Goal: Task Accomplishment & Management: Manage account settings

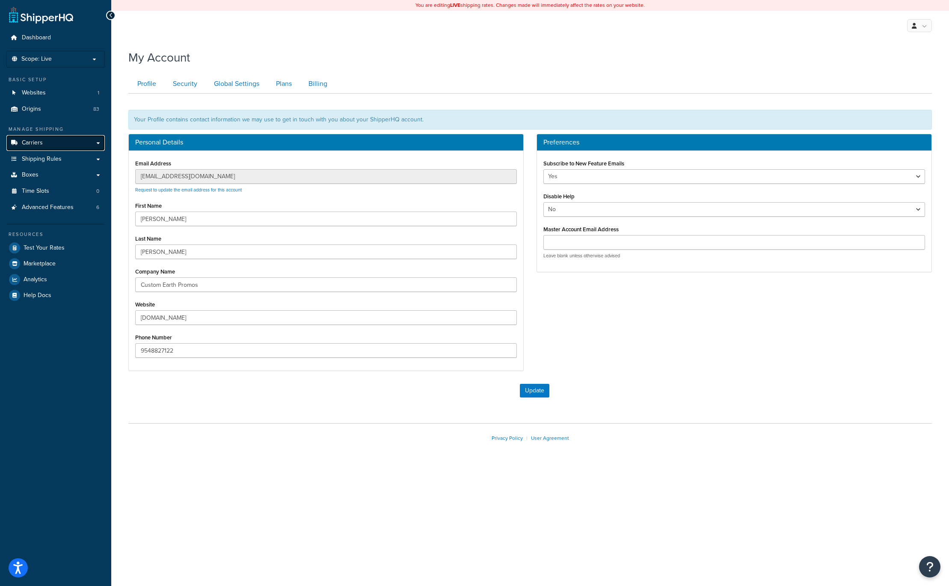
click at [35, 141] on span "Carriers" at bounding box center [32, 142] width 21 height 7
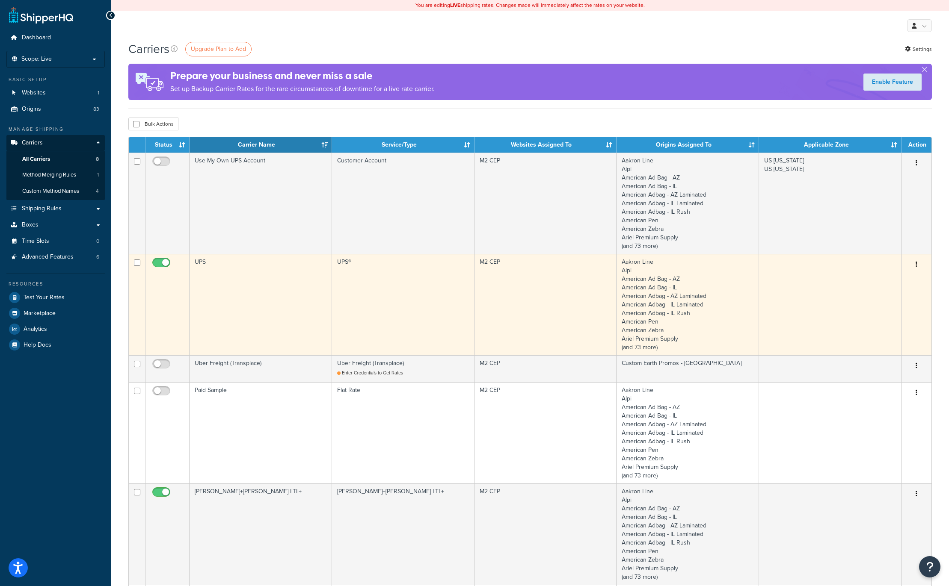
click at [156, 265] on input "checkbox" at bounding box center [163, 265] width 24 height 11
checkbox input "false"
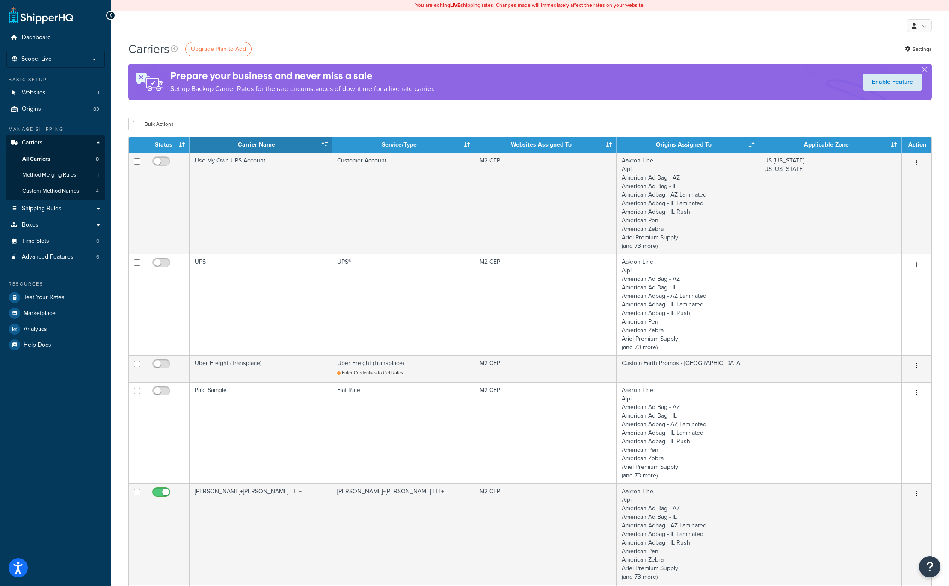
click at [256, 124] on div "Bulk Actions Duplicate Delete" at bounding box center [529, 124] width 803 height 13
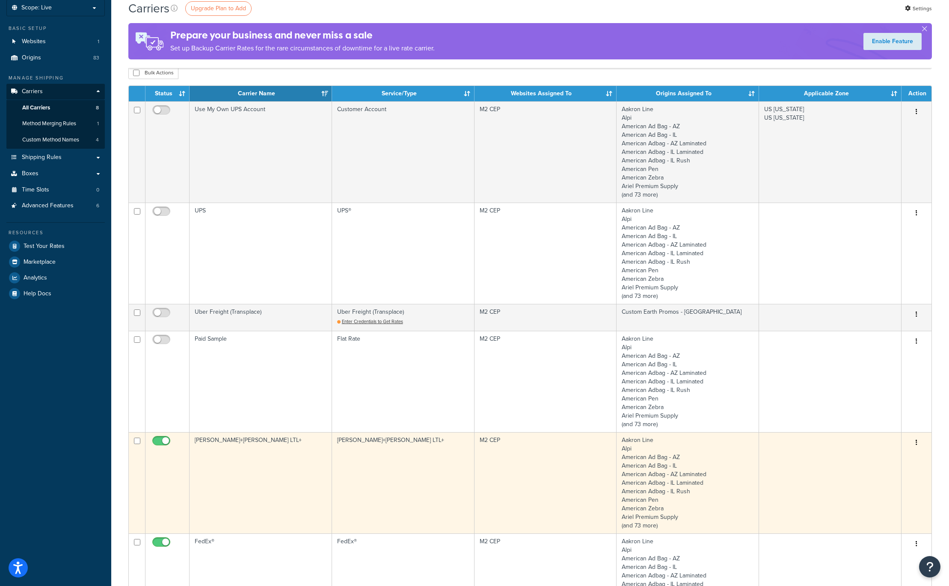
scroll to position [52, 0]
click at [842, 474] on td at bounding box center [830, 482] width 142 height 101
click at [915, 442] on icon "button" at bounding box center [916, 442] width 2 height 6
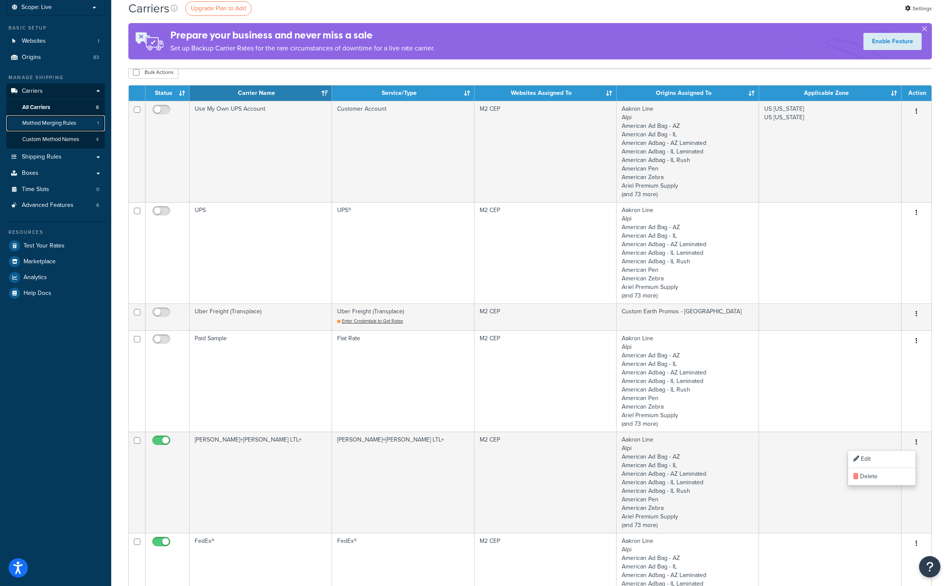
click at [53, 121] on span "Method Merging Rules" at bounding box center [49, 123] width 54 height 7
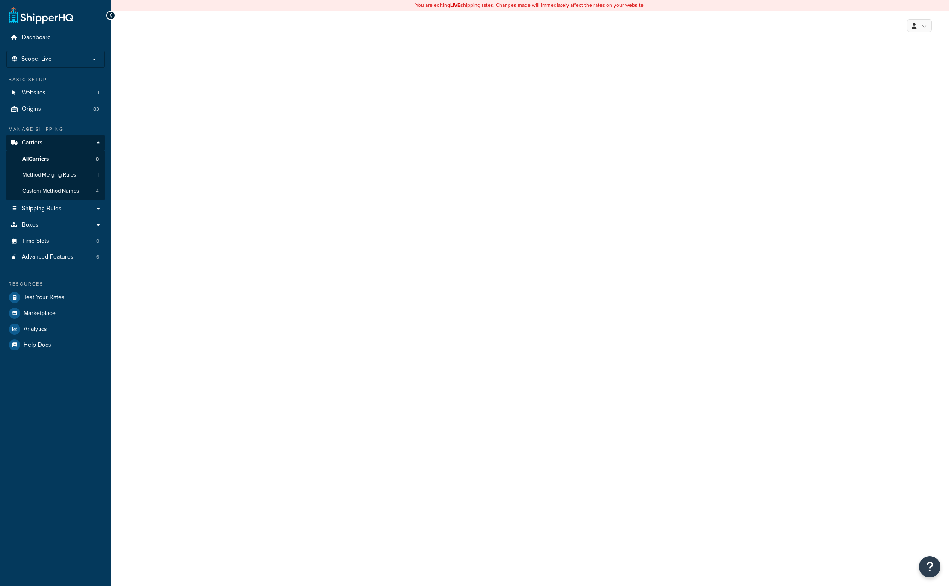
select select "reTransFreight"
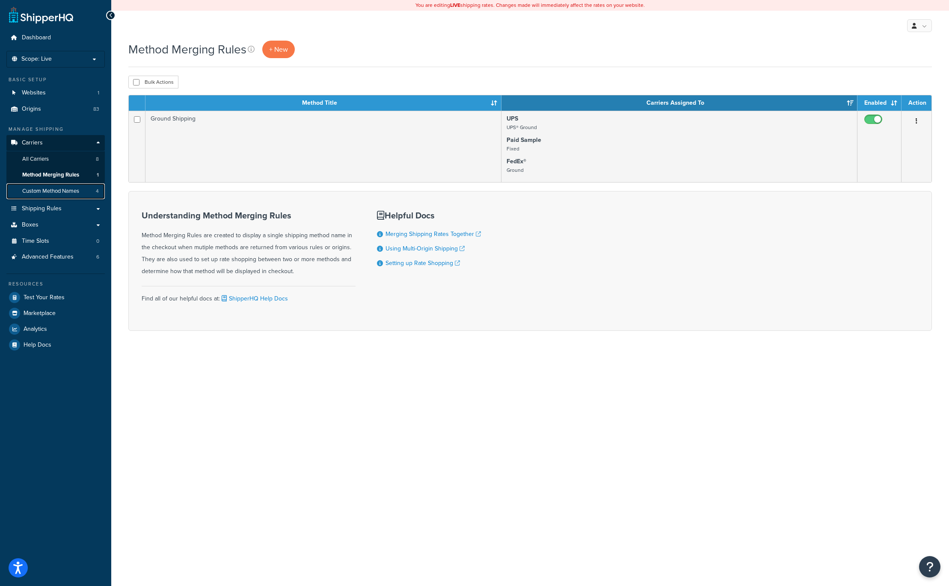
click at [50, 191] on span "Custom Method Names" at bounding box center [50, 191] width 57 height 7
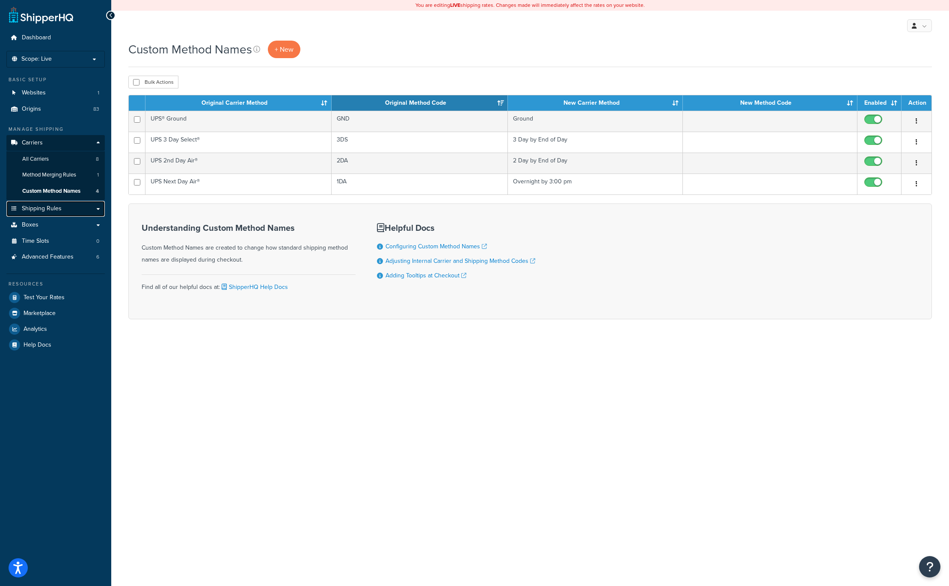
click at [35, 208] on span "Shipping Rules" at bounding box center [42, 208] width 40 height 7
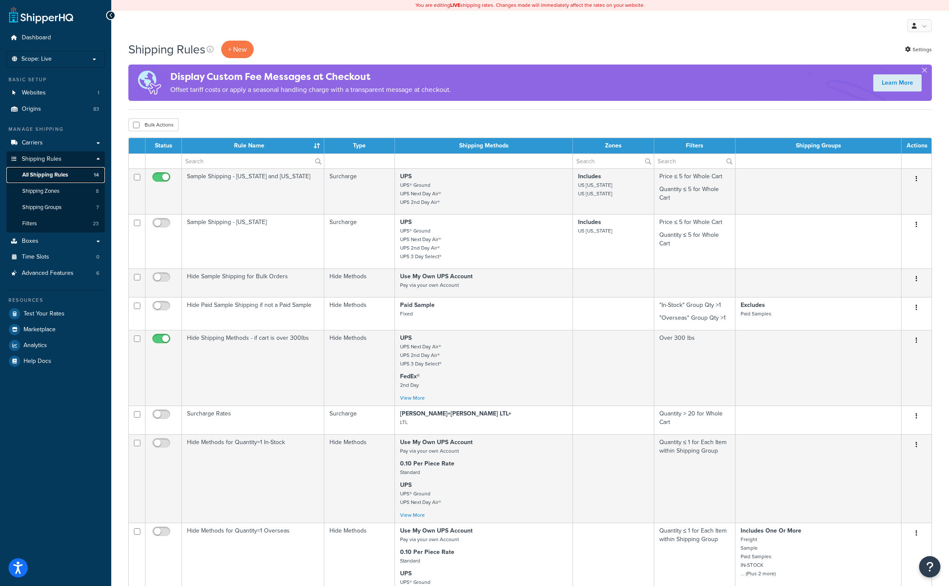
click at [47, 175] on span "All Shipping Rules" at bounding box center [45, 174] width 46 height 7
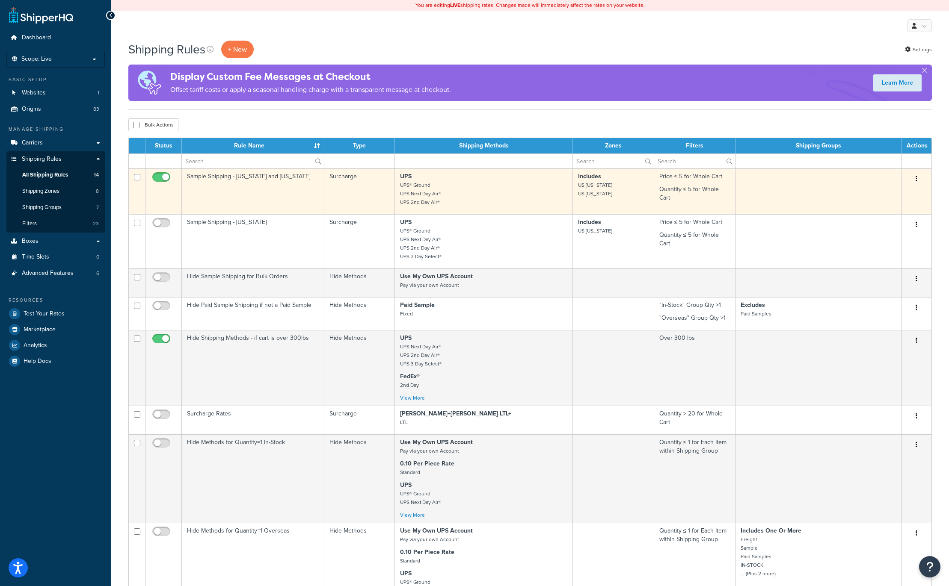
click at [916, 177] on icon "button" at bounding box center [916, 179] width 2 height 6
click at [875, 192] on link "Edit" at bounding box center [888, 195] width 68 height 18
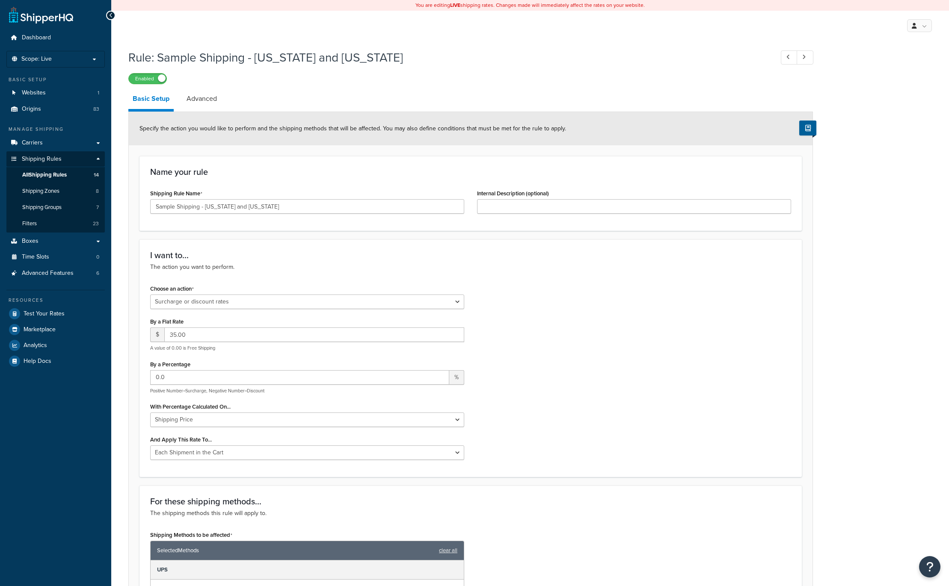
select select "SURCHARGE"
select select "CART"
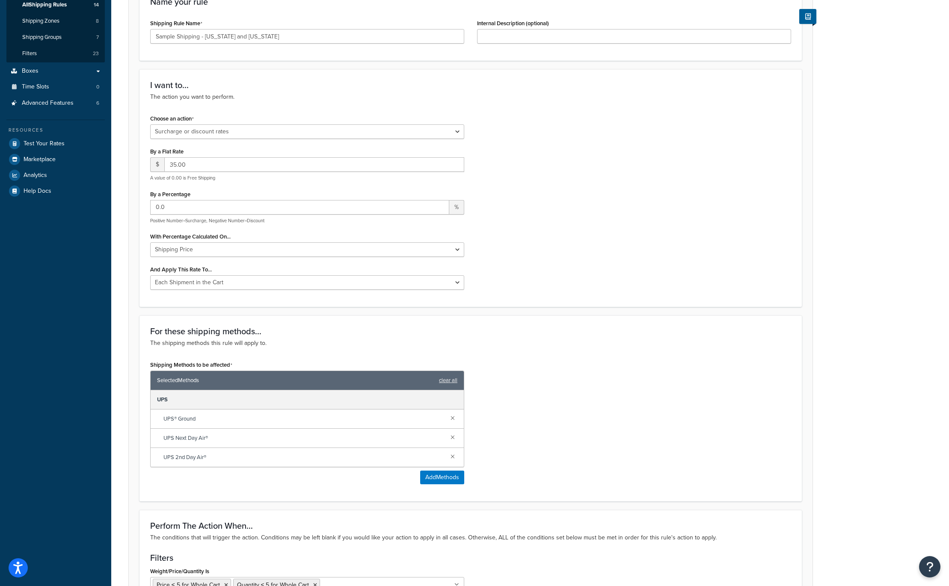
scroll to position [202, 0]
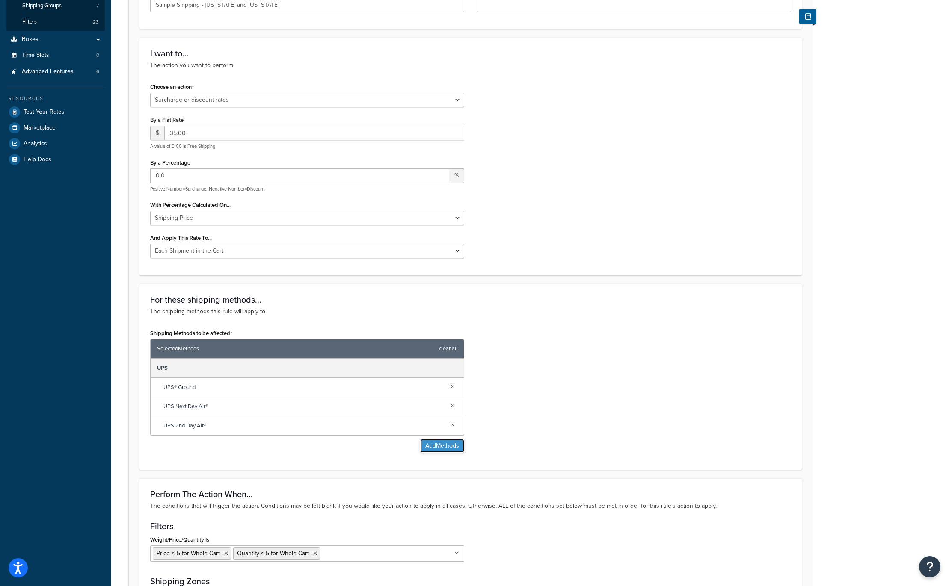
click at [436, 445] on button "Add Methods" at bounding box center [442, 446] width 44 height 14
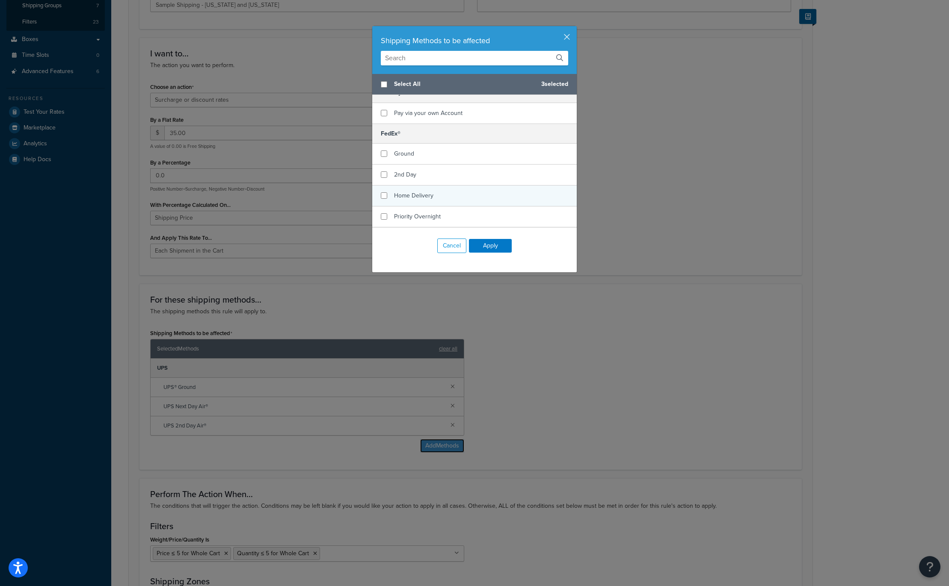
scroll to position [132, 0]
drag, startPoint x: 386, startPoint y: 154, endPoint x: 390, endPoint y: 175, distance: 21.0
click at [386, 155] on input "checkbox" at bounding box center [384, 156] width 6 height 6
checkbox input "true"
drag, startPoint x: 387, startPoint y: 175, endPoint x: 385, endPoint y: 188, distance: 12.9
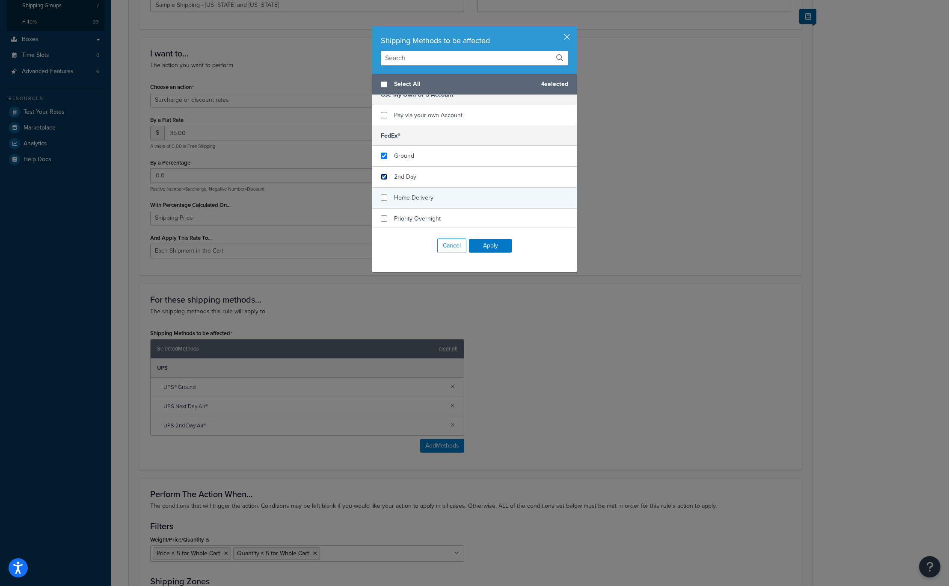
click at [386, 175] on input "checkbox" at bounding box center [384, 177] width 6 height 6
checkbox input "true"
drag, startPoint x: 384, startPoint y: 192, endPoint x: 386, endPoint y: 202, distance: 10.8
click at [385, 195] on div "Home Delivery" at bounding box center [474, 198] width 204 height 21
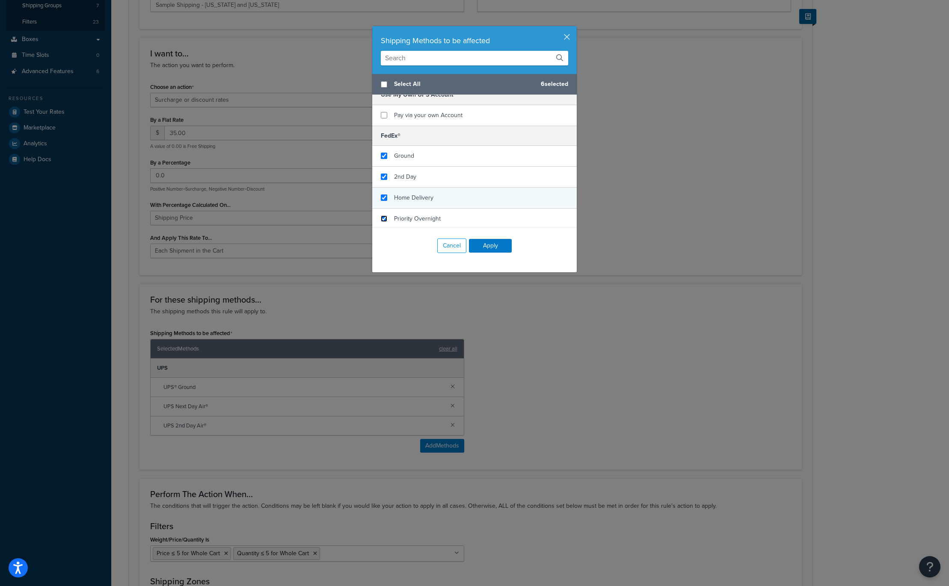
drag, startPoint x: 386, startPoint y: 216, endPoint x: 415, endPoint y: 195, distance: 36.4
click at [386, 216] on input "checkbox" at bounding box center [384, 219] width 6 height 6
checkbox input "true"
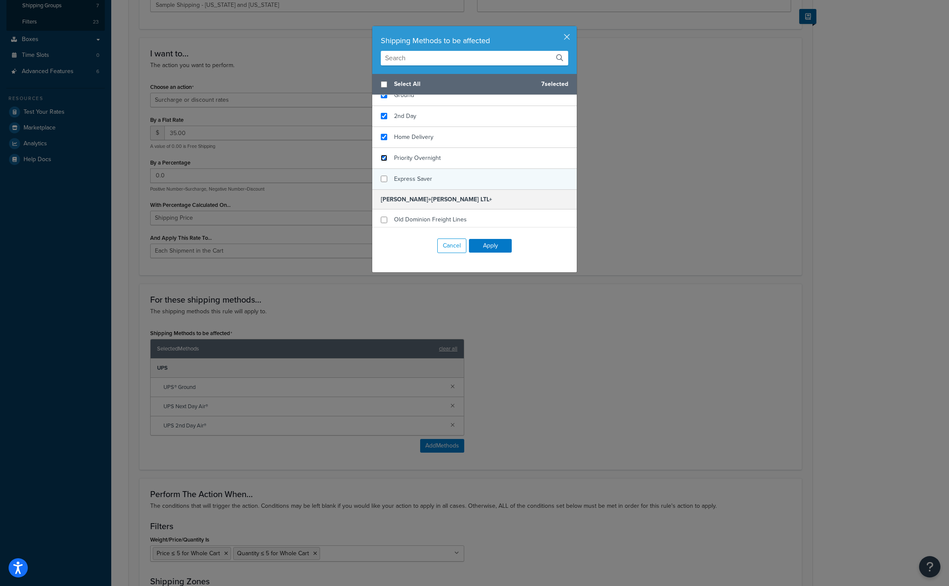
scroll to position [194, 0]
checkbox input "true"
click at [384, 177] on input "checkbox" at bounding box center [384, 178] width 6 height 6
checkbox input "true"
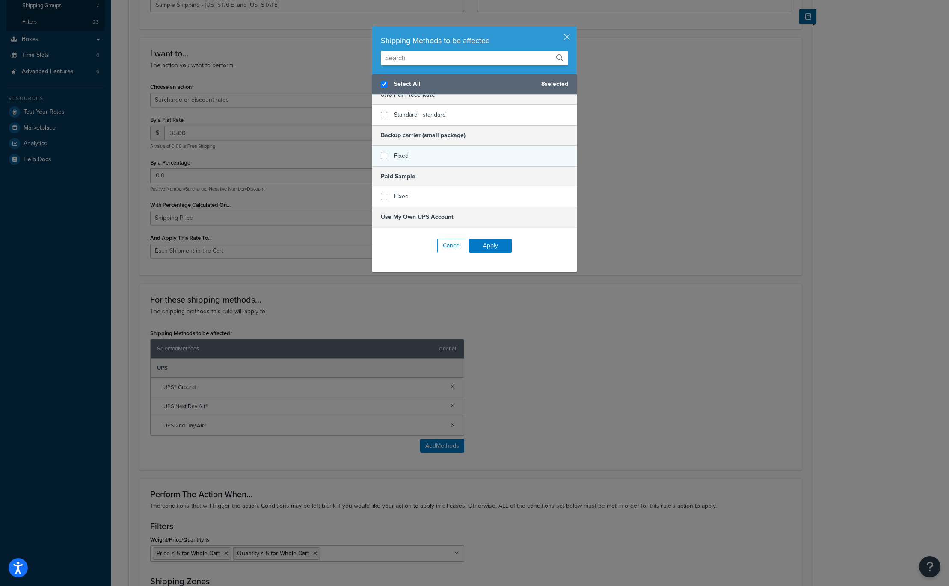
scroll to position [0, 0]
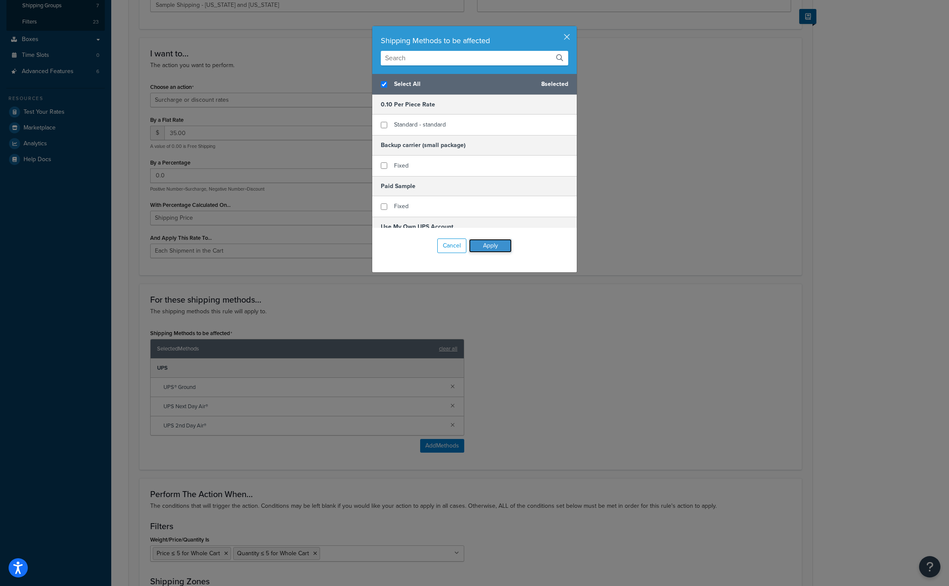
click at [488, 244] on button "Apply" at bounding box center [490, 246] width 43 height 14
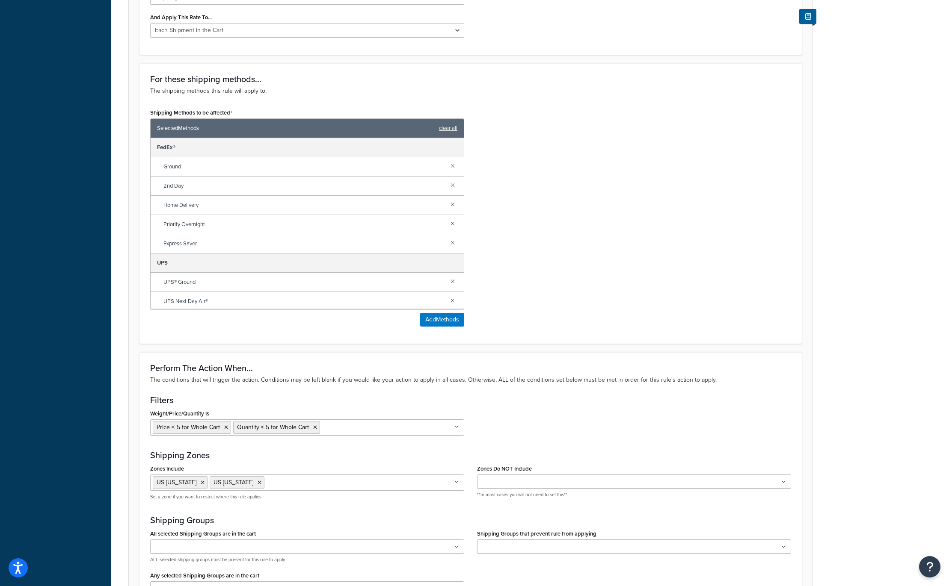
scroll to position [545, 0]
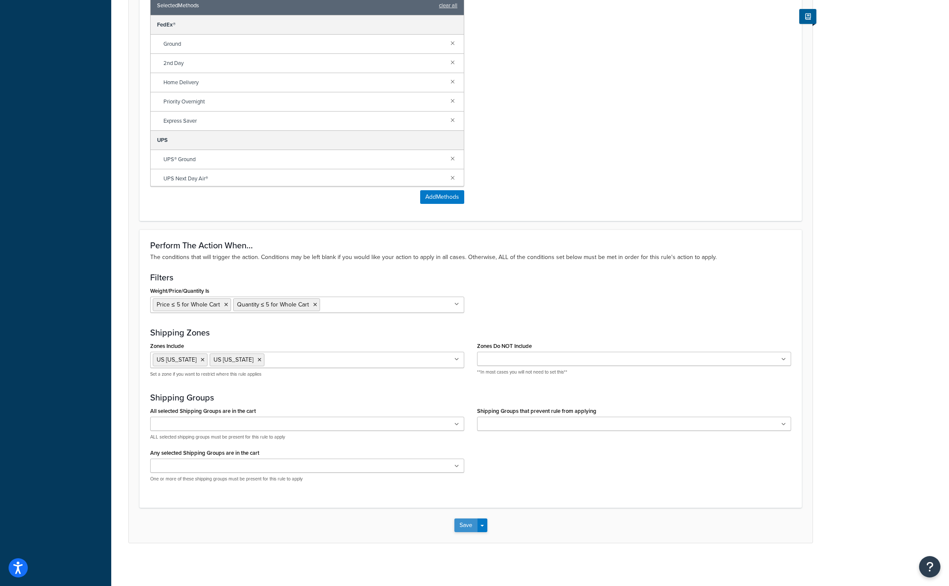
click at [464, 524] on button "Save" at bounding box center [465, 526] width 23 height 14
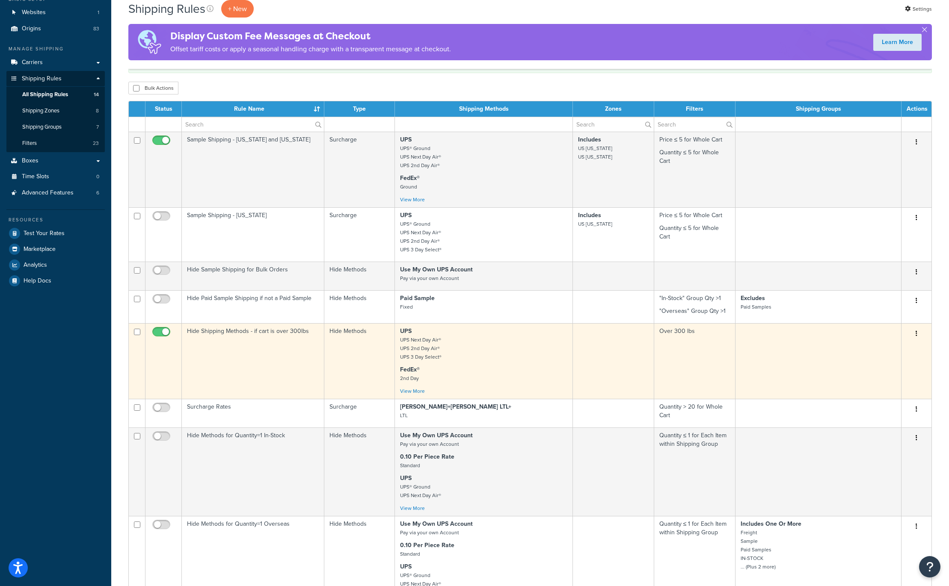
scroll to position [84, 0]
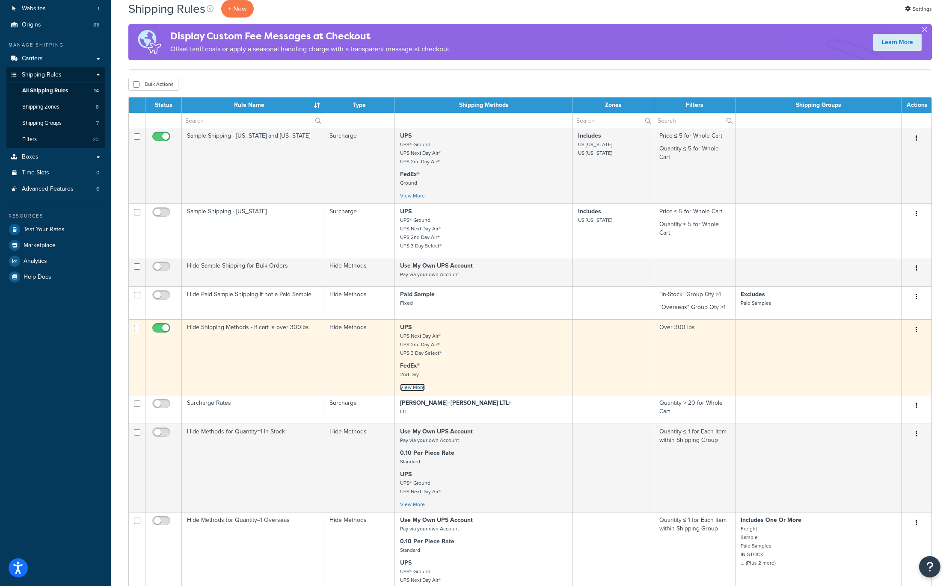
click at [413, 387] on link "View More" at bounding box center [412, 388] width 25 height 8
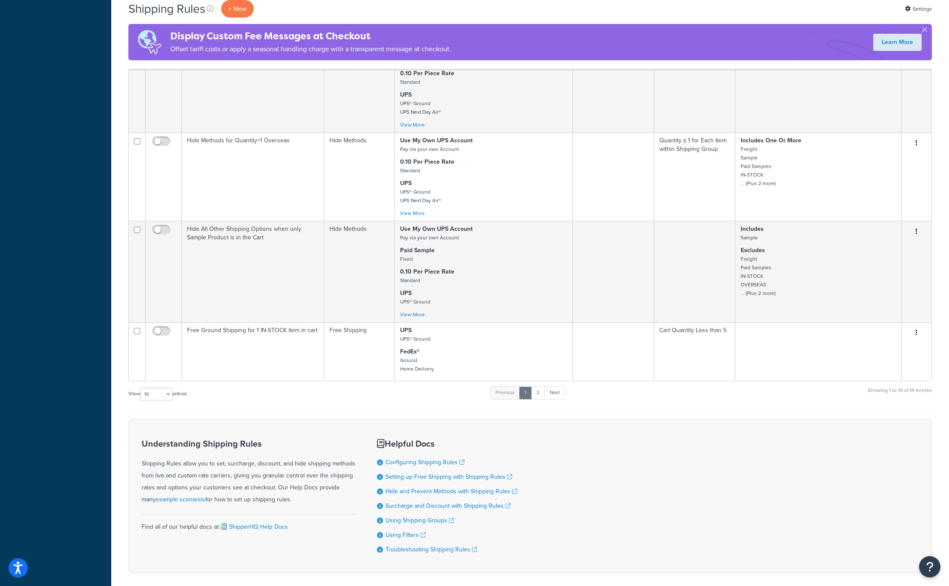
scroll to position [491, 0]
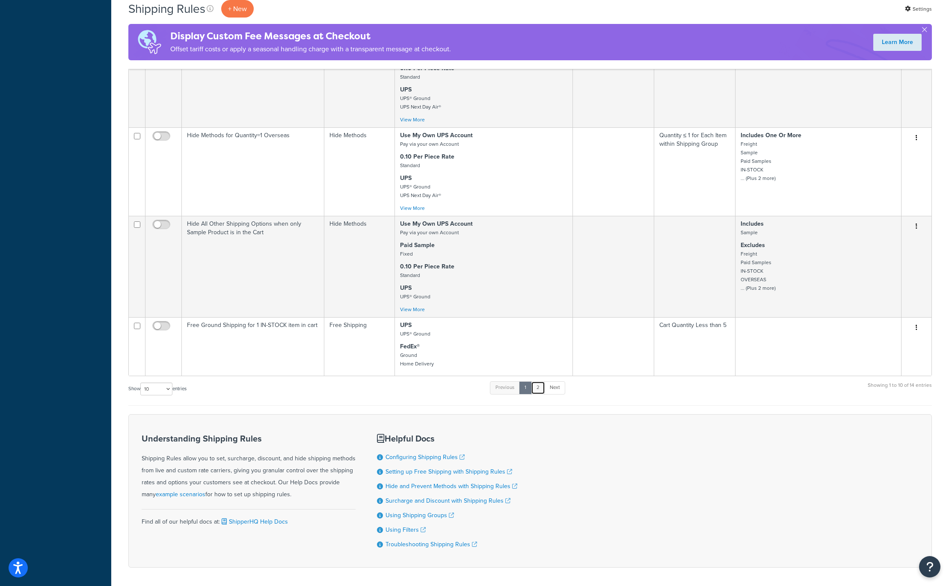
click at [541, 387] on link "2" at bounding box center [538, 387] width 14 height 13
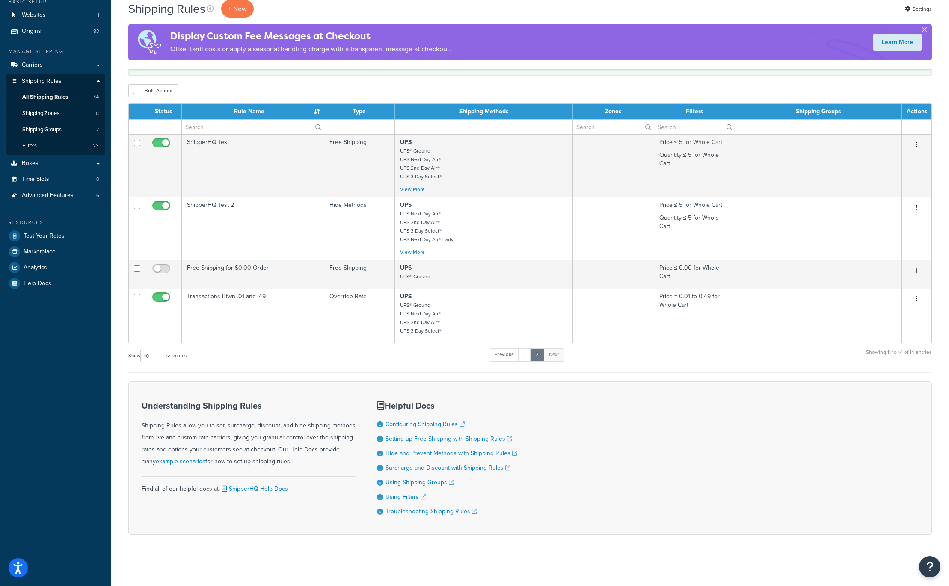
scroll to position [78, 0]
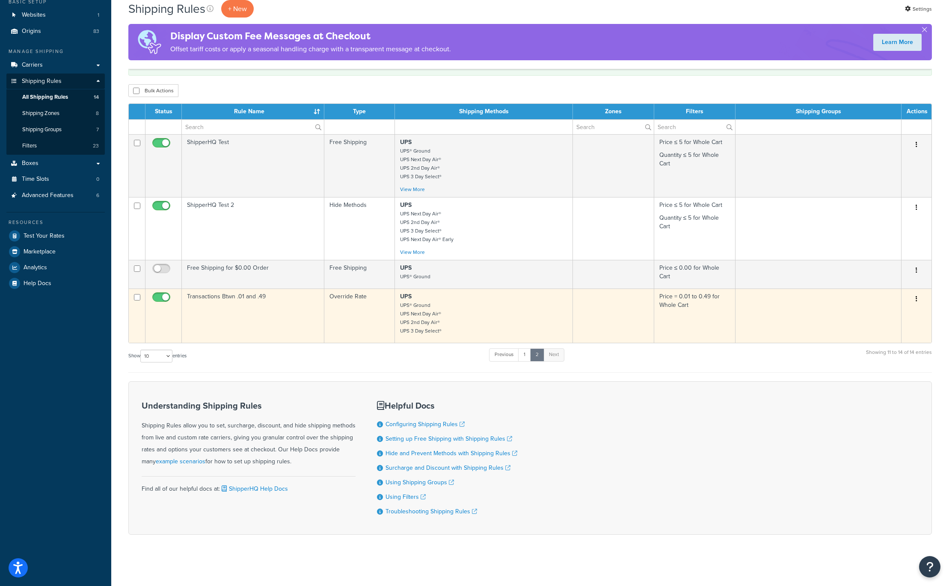
click at [516, 314] on p "UPS UPS® Ground UPS Next Day Air® UPS 2nd Day Air® UPS 3 Day Select®" at bounding box center [483, 314] width 167 height 43
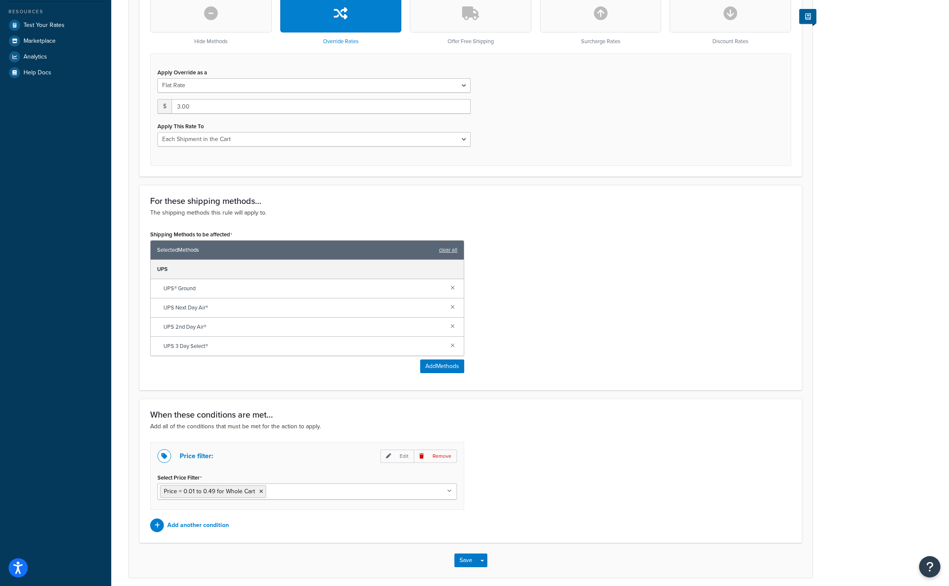
scroll to position [324, 0]
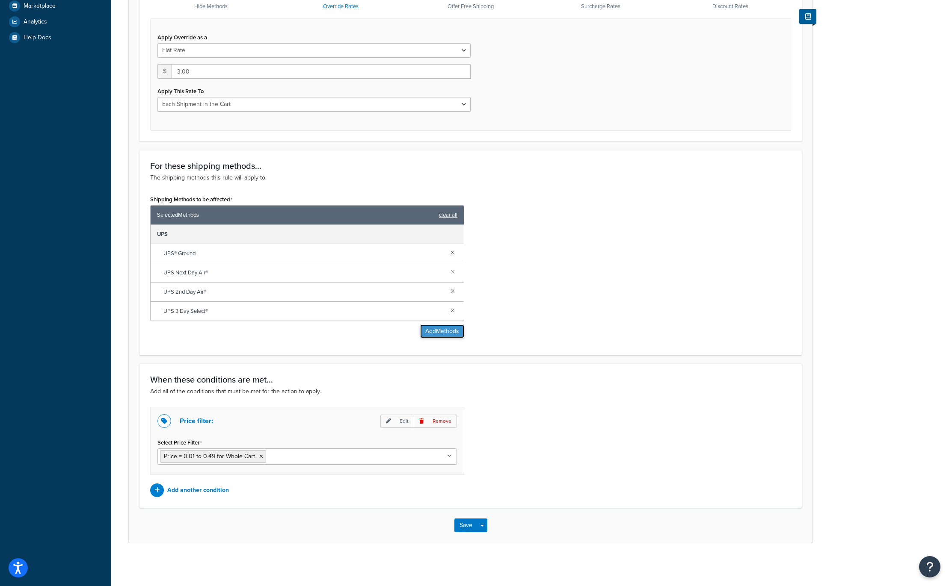
click at [427, 330] on button "Add Methods" at bounding box center [442, 332] width 44 height 14
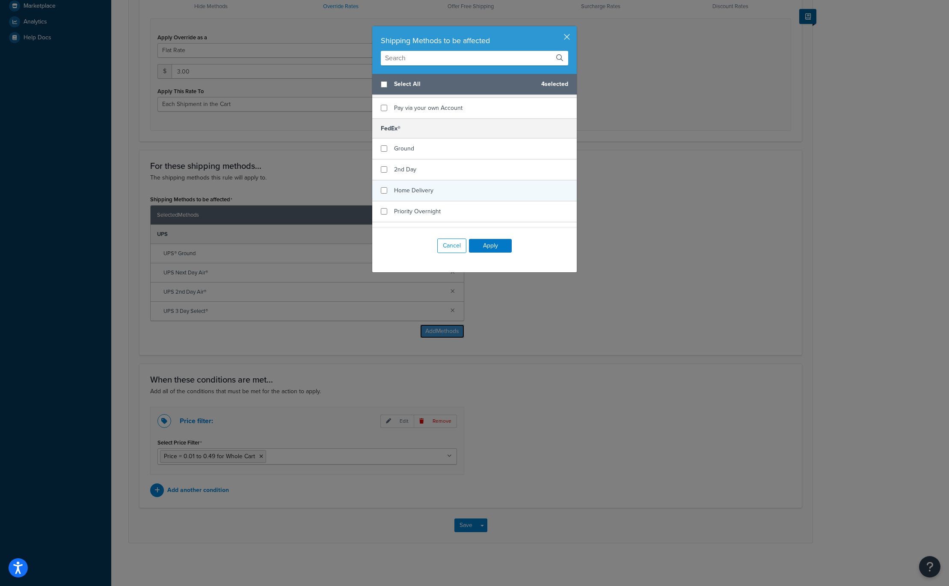
scroll to position [111, 0]
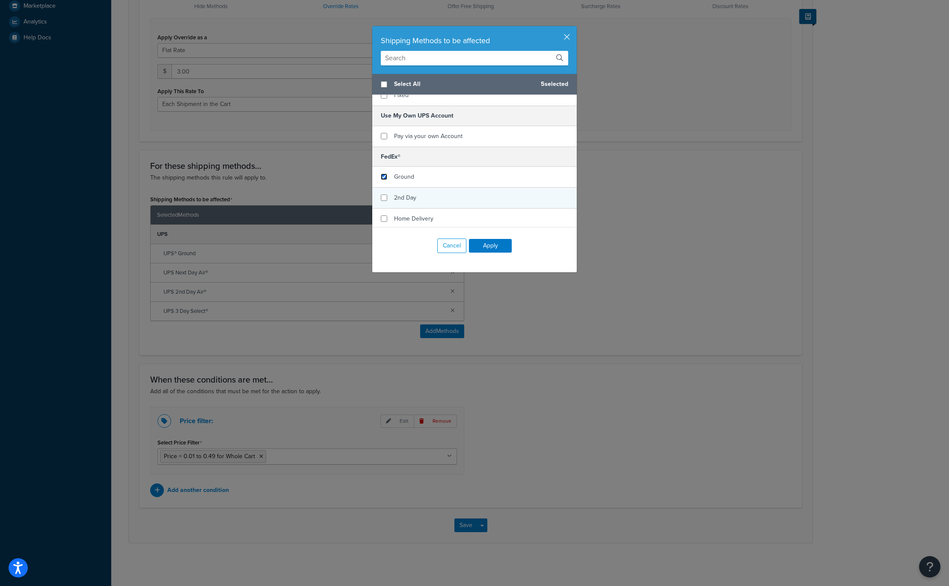
drag, startPoint x: 384, startPoint y: 177, endPoint x: 382, endPoint y: 190, distance: 13.4
click at [384, 179] on input "checkbox" at bounding box center [384, 177] width 6 height 6
checkbox input "true"
drag, startPoint x: 383, startPoint y: 195, endPoint x: 385, endPoint y: 199, distance: 4.6
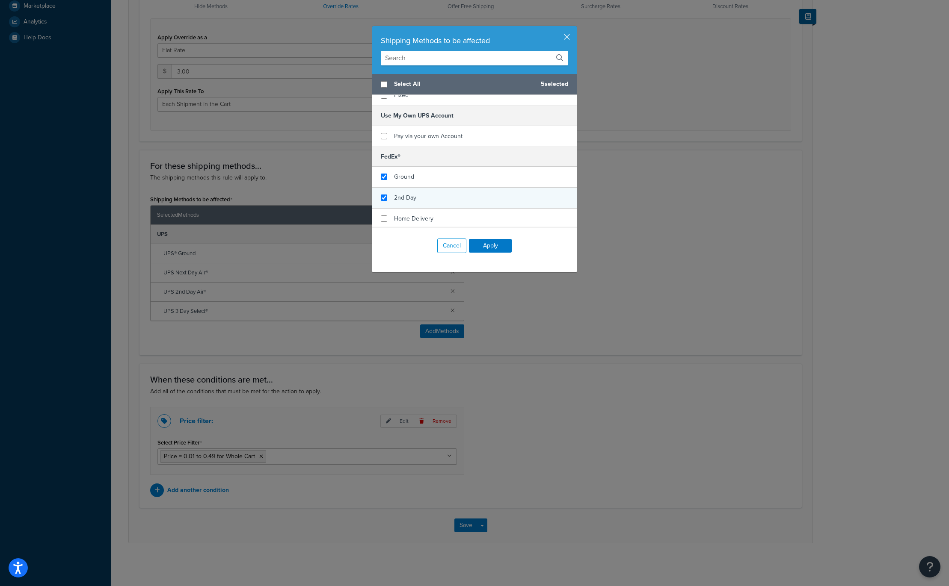
click at [383, 195] on div "2nd Day" at bounding box center [474, 198] width 204 height 21
checkbox input "true"
click at [384, 214] on div "Home Delivery" at bounding box center [474, 219] width 204 height 21
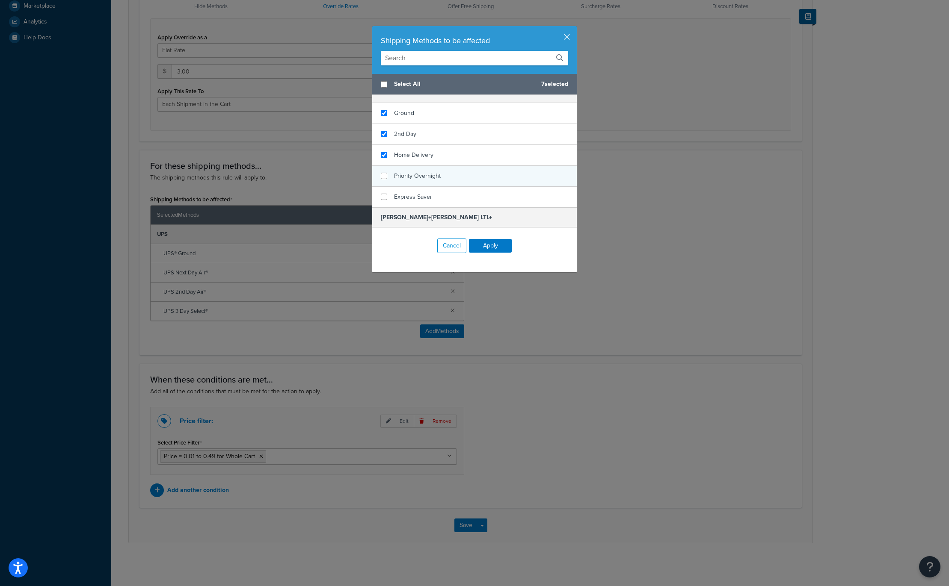
scroll to position [179, 0]
checkbox input "true"
drag, startPoint x: 386, startPoint y: 176, endPoint x: 387, endPoint y: 186, distance: 10.8
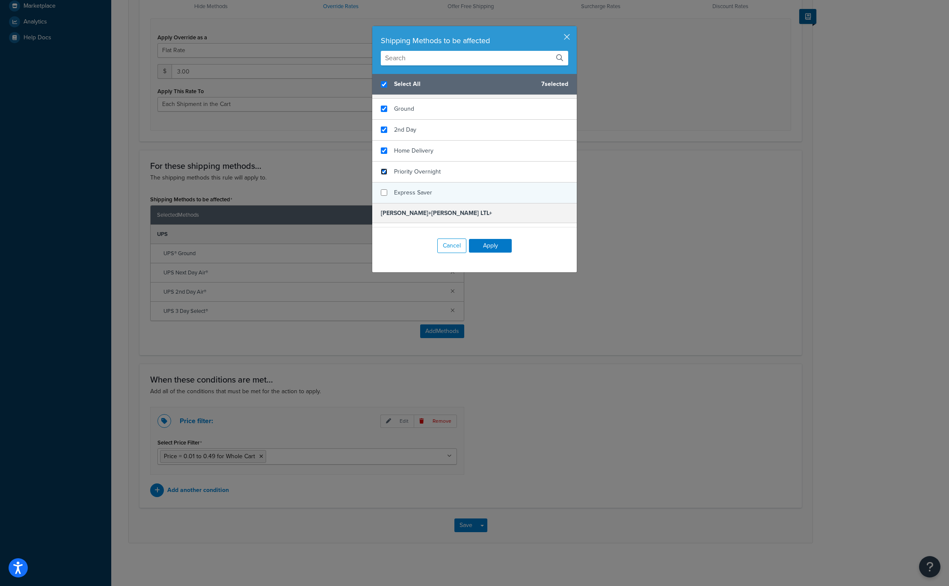
click at [386, 177] on div "Priority Overnight" at bounding box center [474, 172] width 204 height 21
checkbox input "false"
click at [386, 190] on input "checkbox" at bounding box center [384, 192] width 6 height 6
checkbox input "true"
click at [492, 250] on button "Apply" at bounding box center [490, 246] width 43 height 14
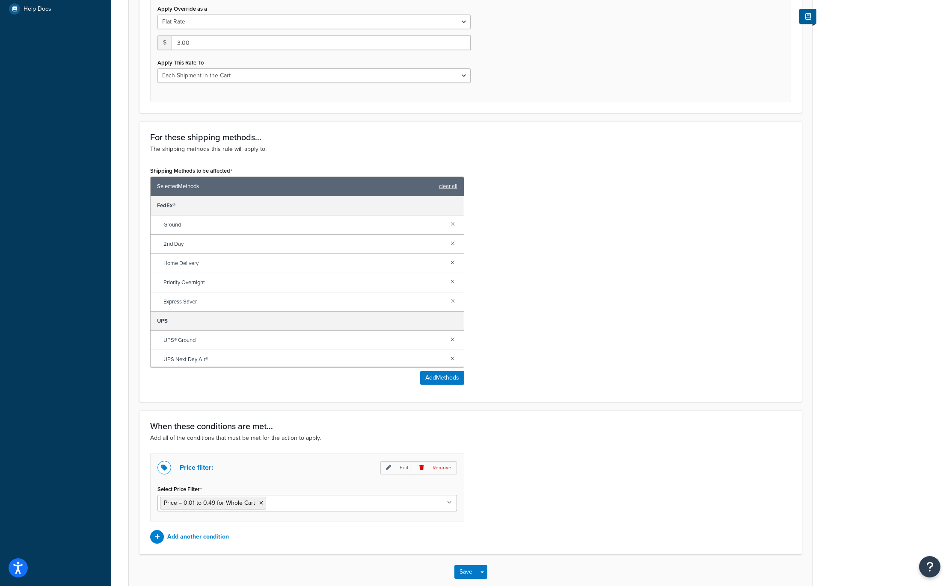
scroll to position [399, 0]
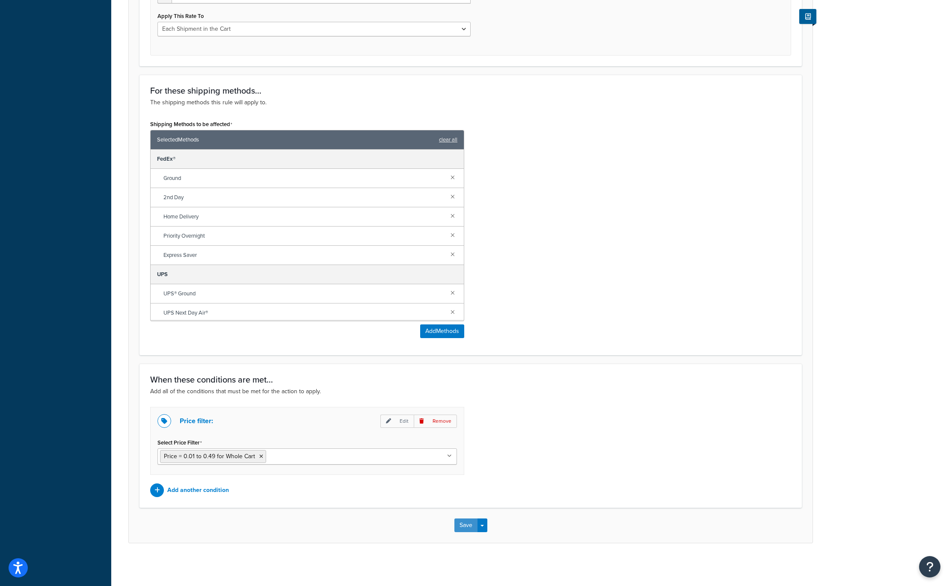
click at [461, 526] on button "Save" at bounding box center [465, 526] width 23 height 14
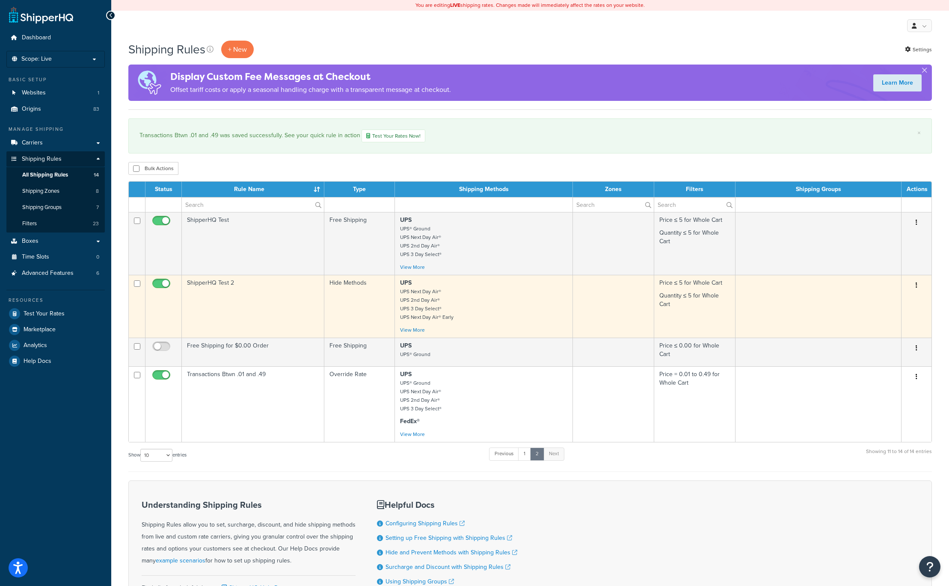
click at [366, 296] on td "Hide Methods" at bounding box center [359, 306] width 71 height 63
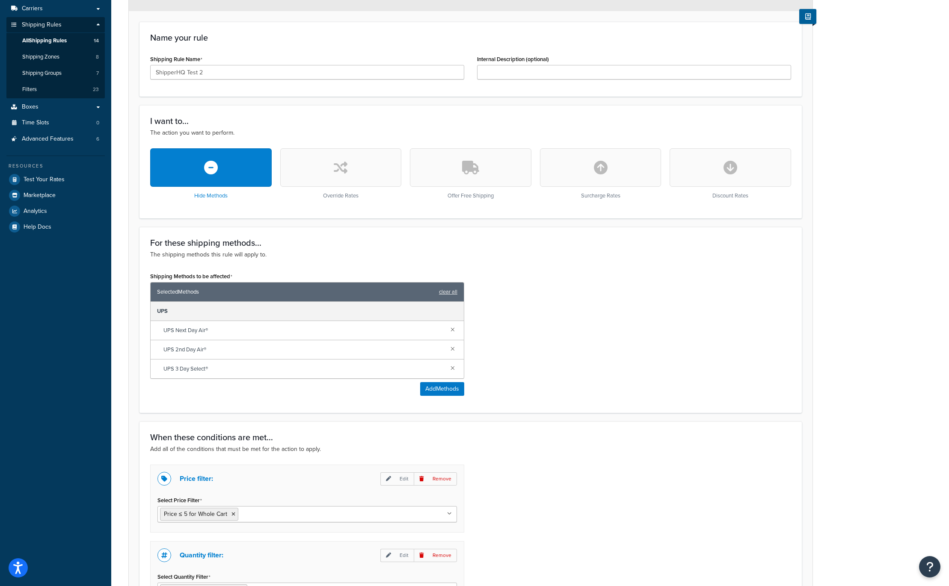
scroll to position [142, 0]
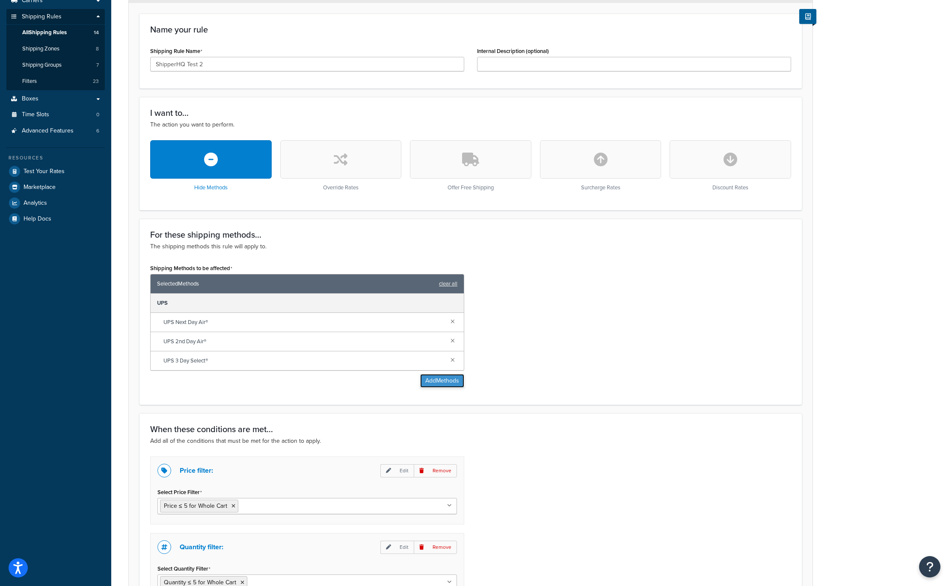
click at [450, 378] on button "Add Methods" at bounding box center [442, 381] width 44 height 14
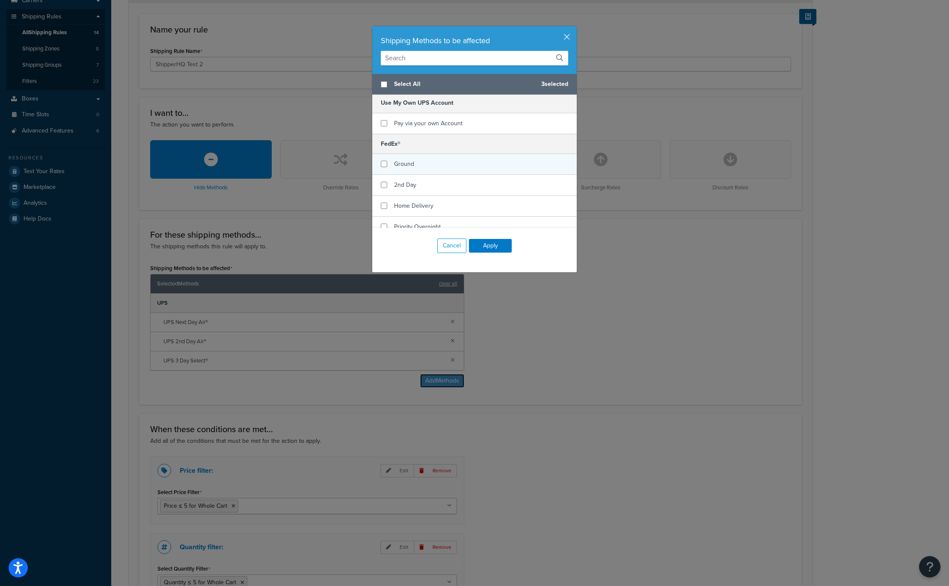
scroll to position [122, 0]
checkbox input "true"
drag, startPoint x: 386, startPoint y: 166, endPoint x: 386, endPoint y: 198, distance: 31.2
click at [386, 169] on div "Ground" at bounding box center [474, 166] width 204 height 21
drag, startPoint x: 386, startPoint y: 189, endPoint x: 386, endPoint y: 203, distance: 14.5
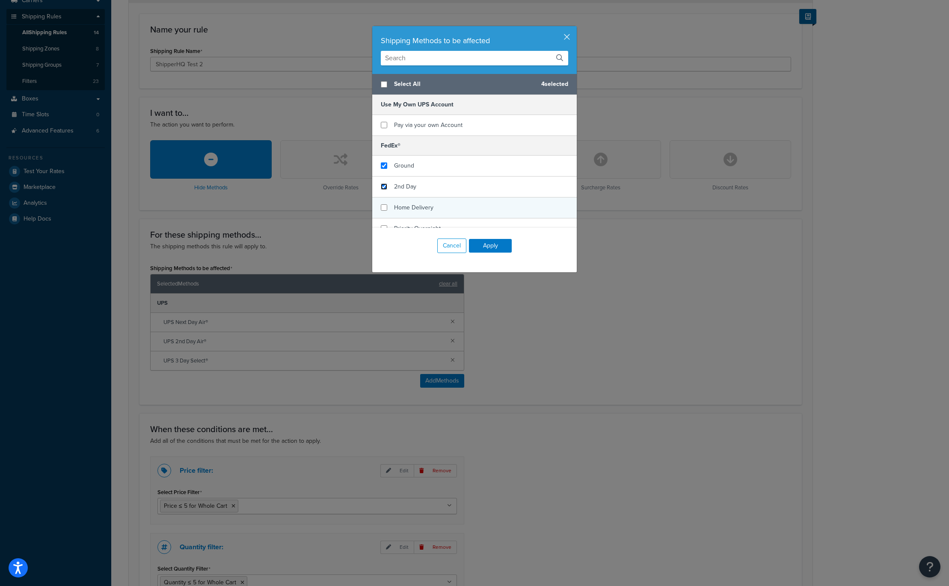
click at [386, 189] on input "checkbox" at bounding box center [384, 186] width 6 height 6
checkbox input "true"
drag, startPoint x: 386, startPoint y: 203, endPoint x: 407, endPoint y: 203, distance: 21.0
click at [391, 204] on div "Home Delivery" at bounding box center [474, 208] width 204 height 21
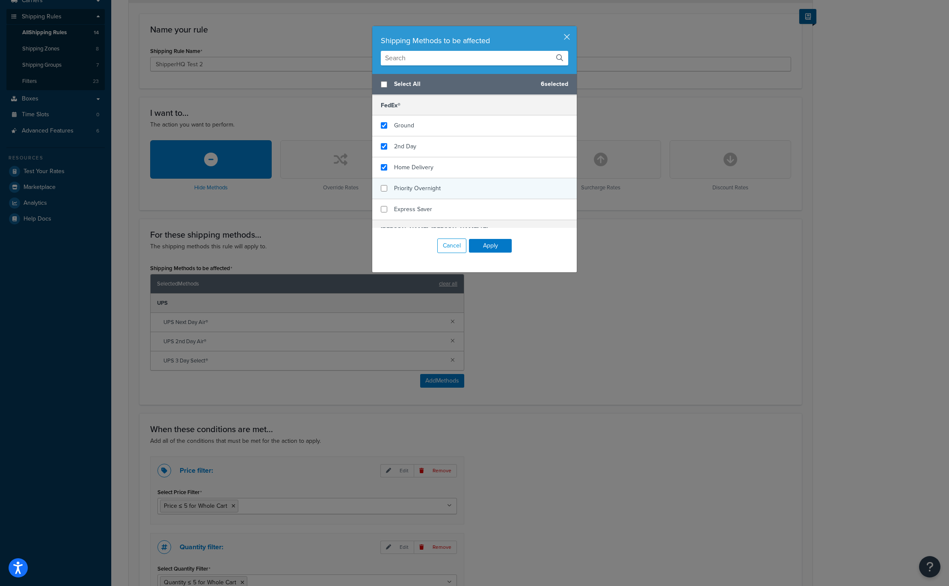
scroll to position [163, 0]
checkbox input "true"
click at [390, 189] on div "Priority Overnight" at bounding box center [474, 188] width 204 height 21
checkbox input "true"
drag, startPoint x: 385, startPoint y: 210, endPoint x: 461, endPoint y: 189, distance: 79.0
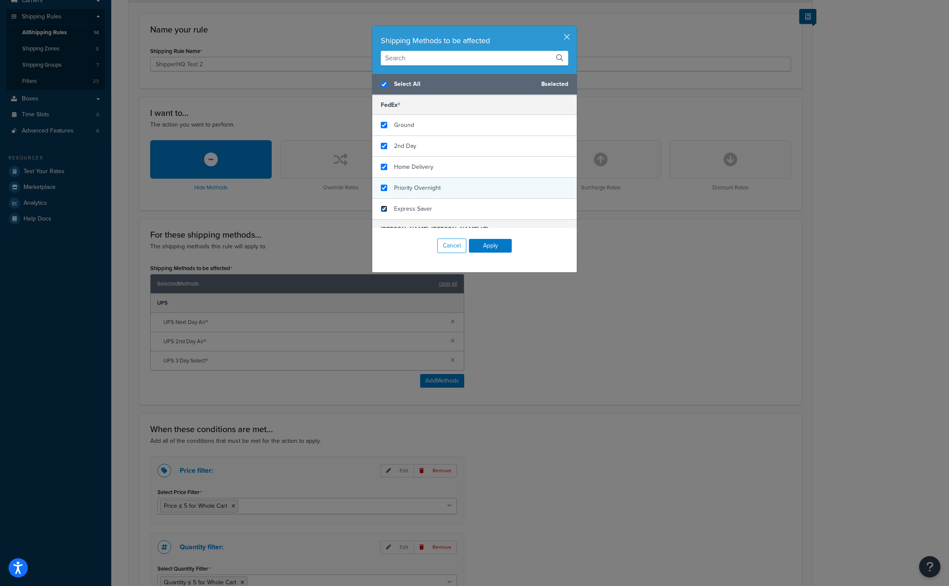
click at [385, 210] on input "checkbox" at bounding box center [384, 209] width 6 height 6
checkbox input "true"
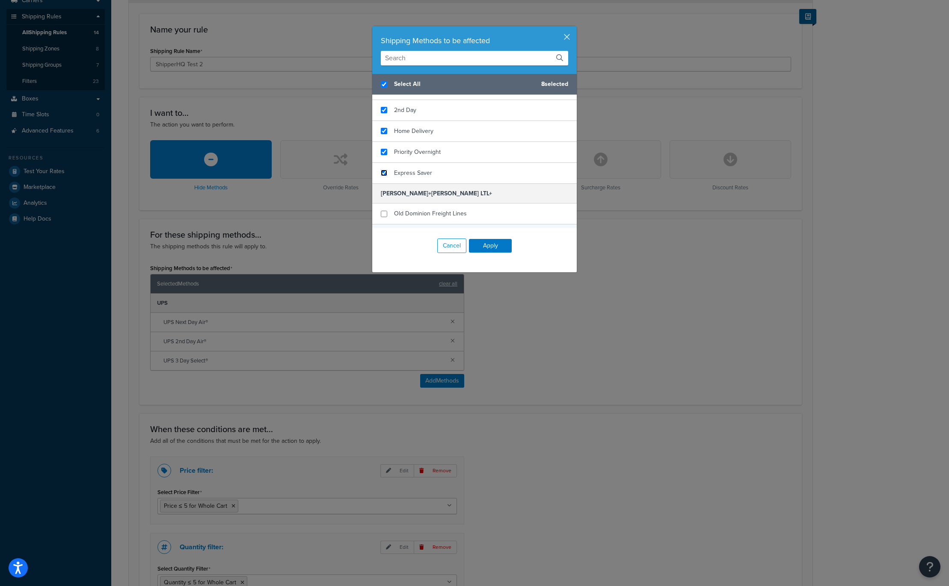
scroll to position [200, 0]
drag, startPoint x: 486, startPoint y: 247, endPoint x: 672, endPoint y: 279, distance: 188.8
click at [488, 248] on button "Apply" at bounding box center [490, 246] width 43 height 14
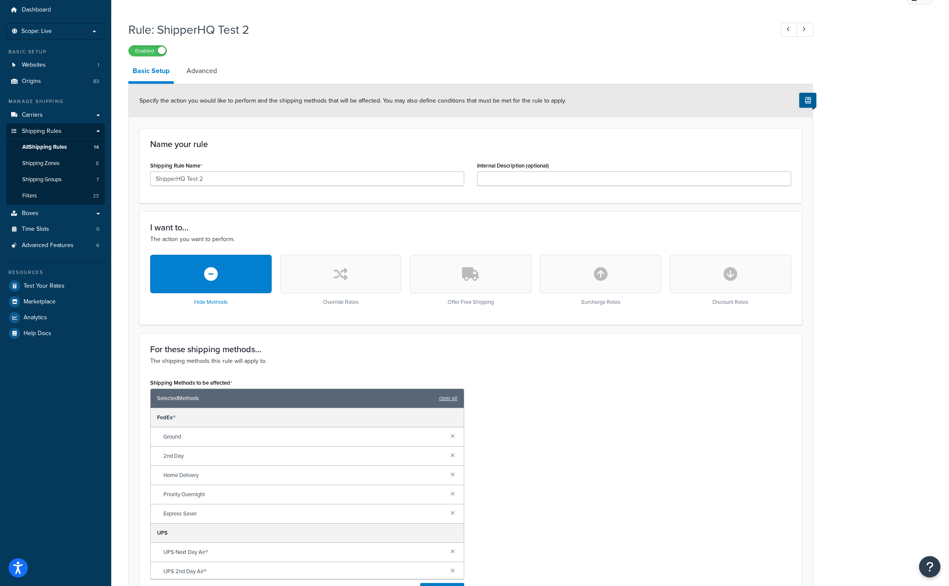
scroll to position [0, 0]
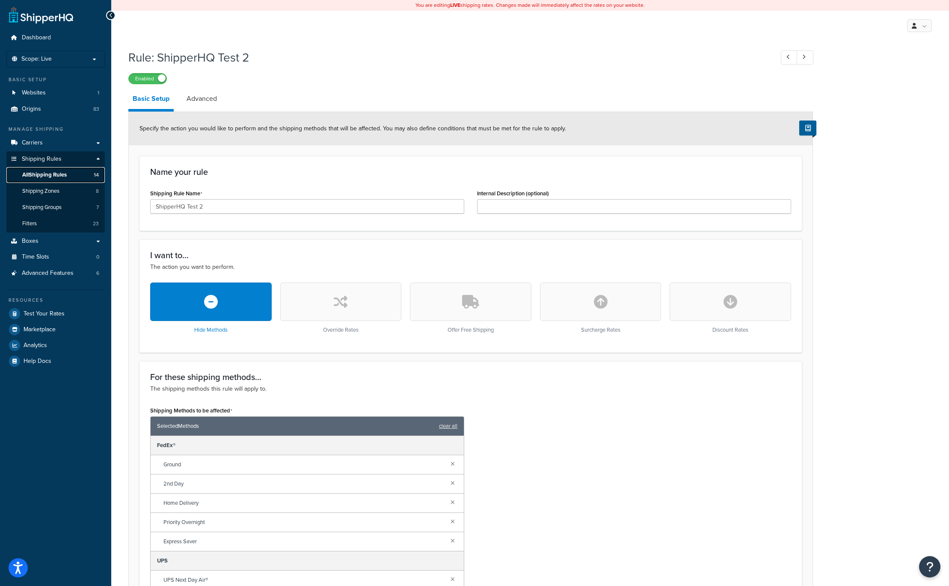
click at [49, 174] on span "All Shipping Rules" at bounding box center [44, 174] width 44 height 7
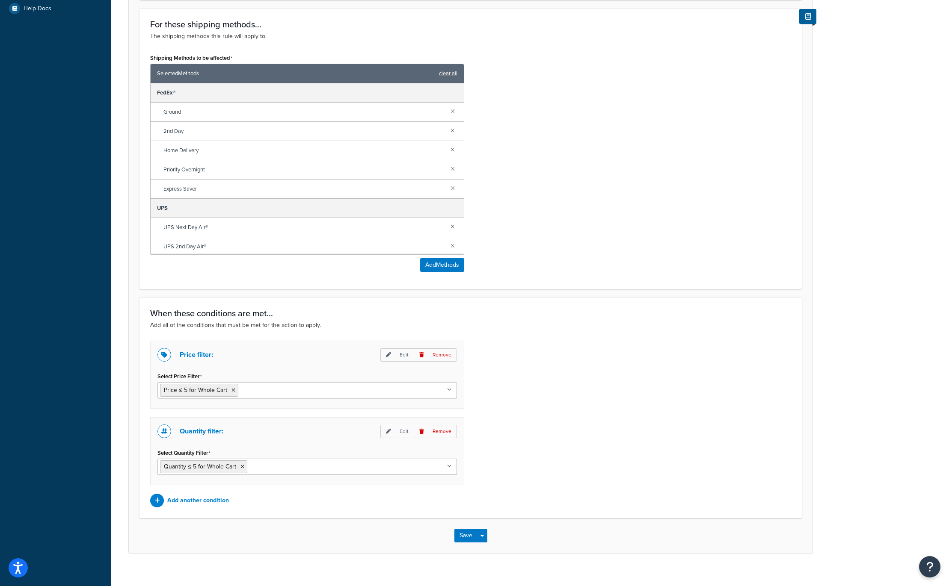
scroll to position [363, 0]
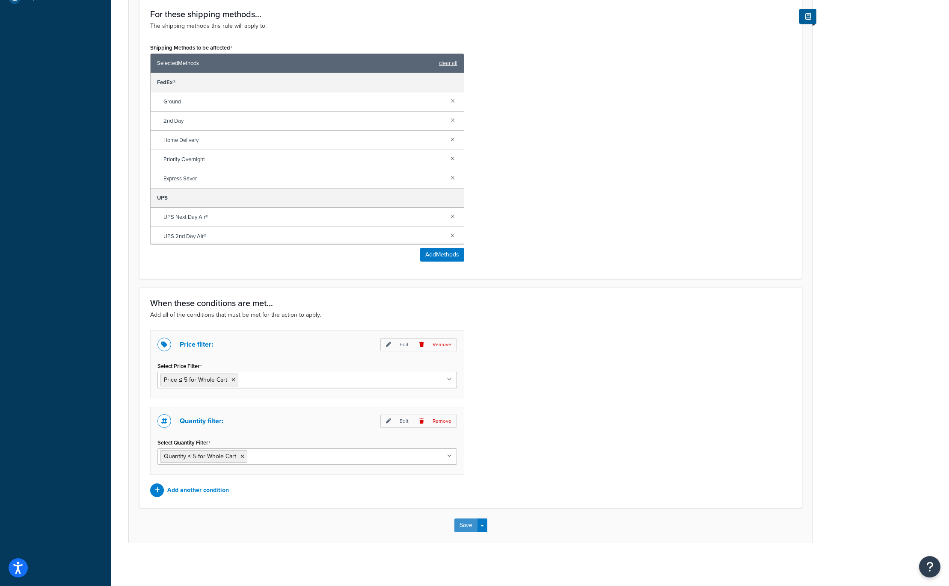
click at [464, 523] on button "Save" at bounding box center [465, 526] width 23 height 14
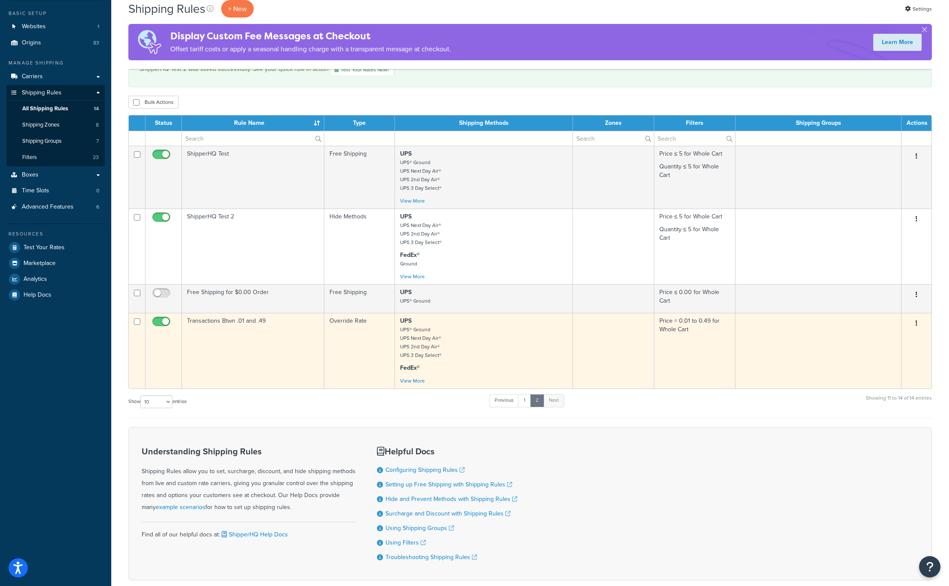
scroll to position [90, 0]
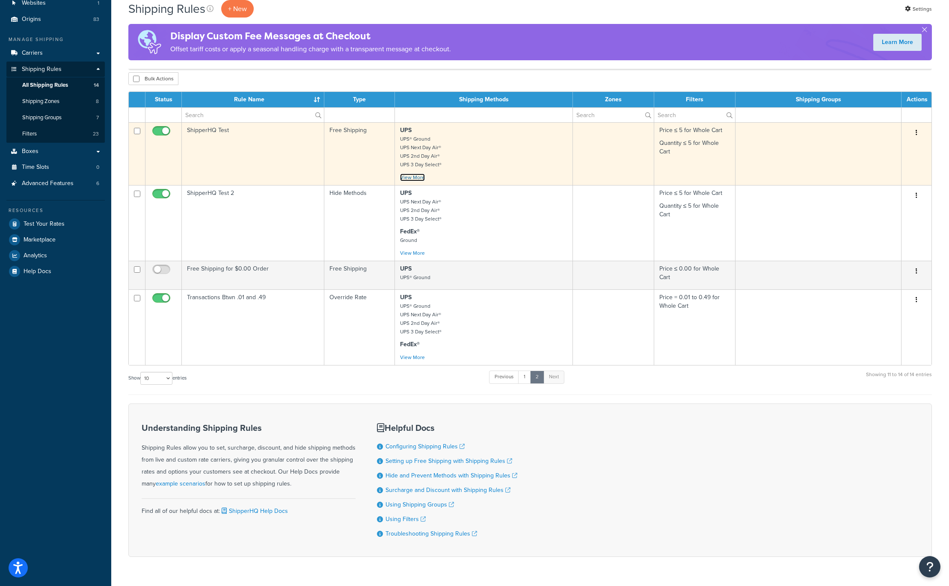
click at [412, 179] on link "View More" at bounding box center [412, 178] width 25 height 8
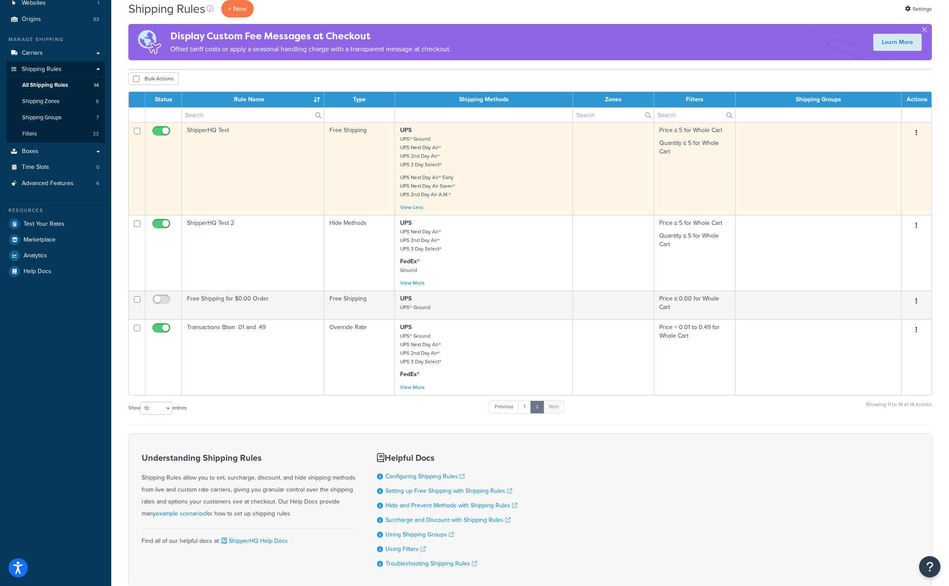
click at [234, 132] on td "ShipperHQ Test" at bounding box center [253, 168] width 142 height 93
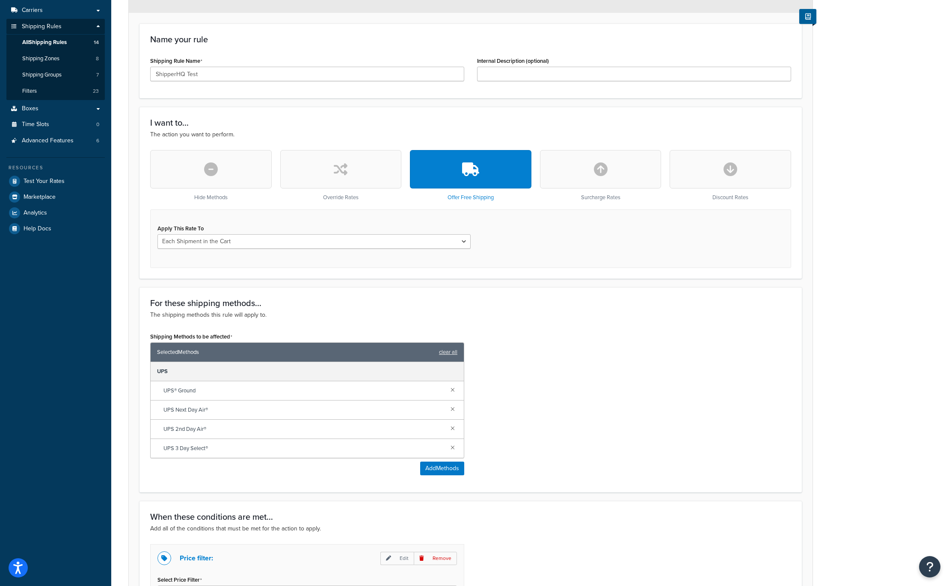
scroll to position [188, 0]
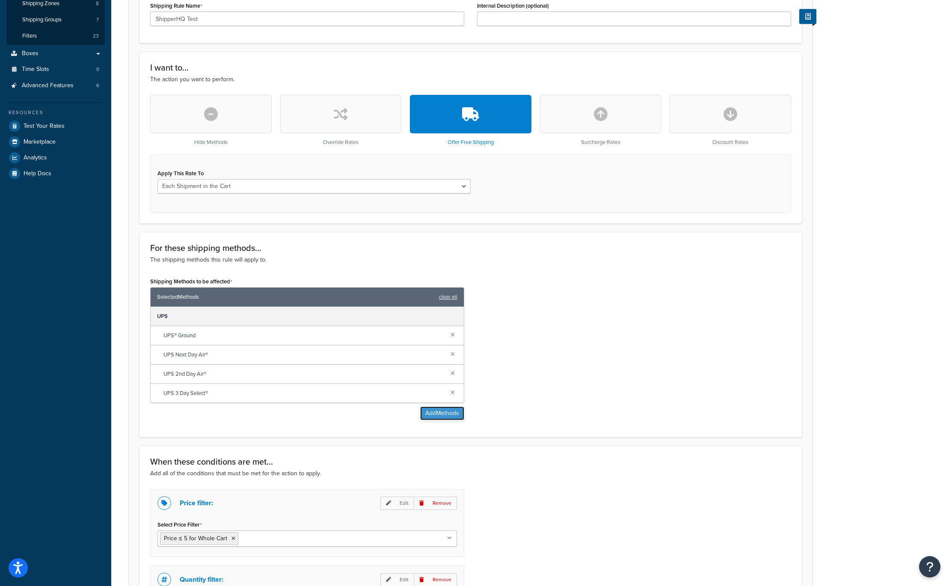
click at [445, 413] on button "Add Methods" at bounding box center [442, 414] width 44 height 14
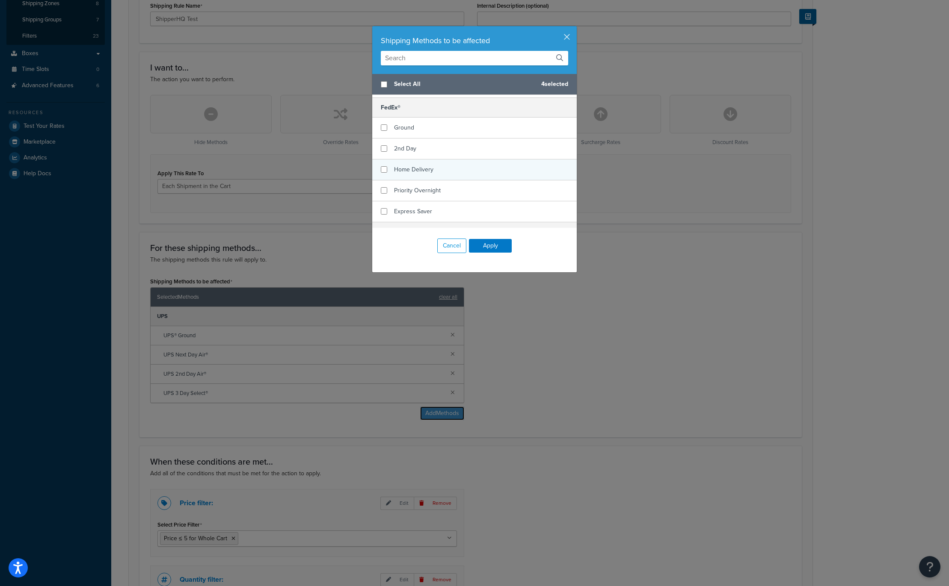
scroll to position [161, 0]
click at [384, 129] on input "checkbox" at bounding box center [384, 127] width 6 height 6
checkbox input "true"
drag, startPoint x: 385, startPoint y: 146, endPoint x: 386, endPoint y: 162, distance: 16.3
click at [386, 147] on input "checkbox" at bounding box center [384, 148] width 6 height 6
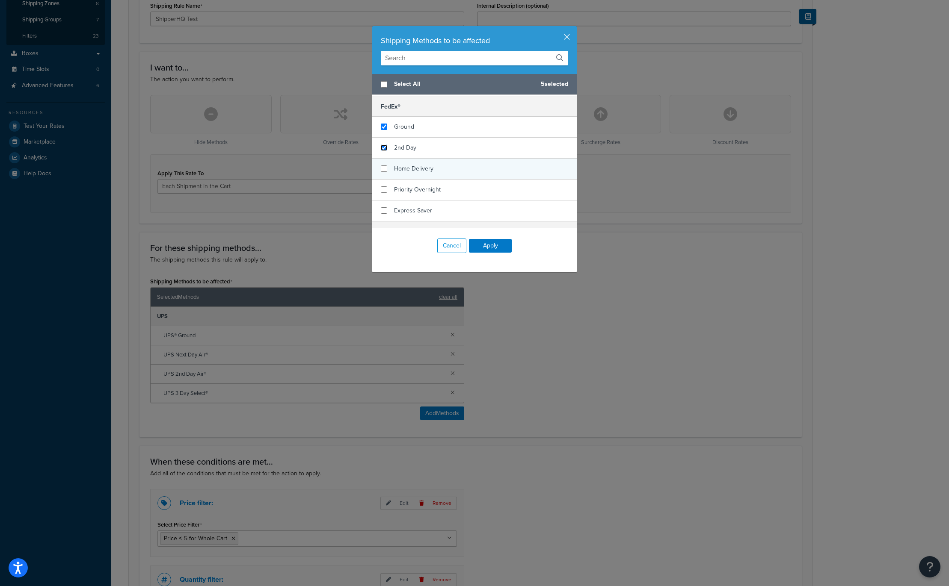
checkbox input "true"
drag, startPoint x: 386, startPoint y: 165, endPoint x: 387, endPoint y: 175, distance: 10.7
click at [387, 166] on div "Home Delivery" at bounding box center [474, 169] width 204 height 21
checkbox input "true"
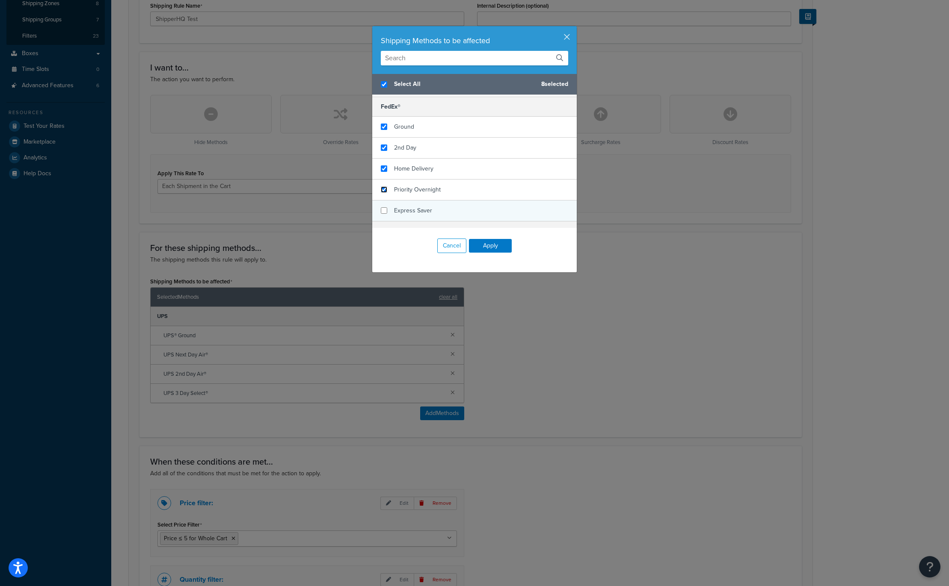
drag, startPoint x: 386, startPoint y: 190, endPoint x: 386, endPoint y: 204, distance: 14.5
click at [386, 192] on input "checkbox" at bounding box center [384, 189] width 6 height 6
checkbox input "true"
checkbox input "false"
checkbox input "true"
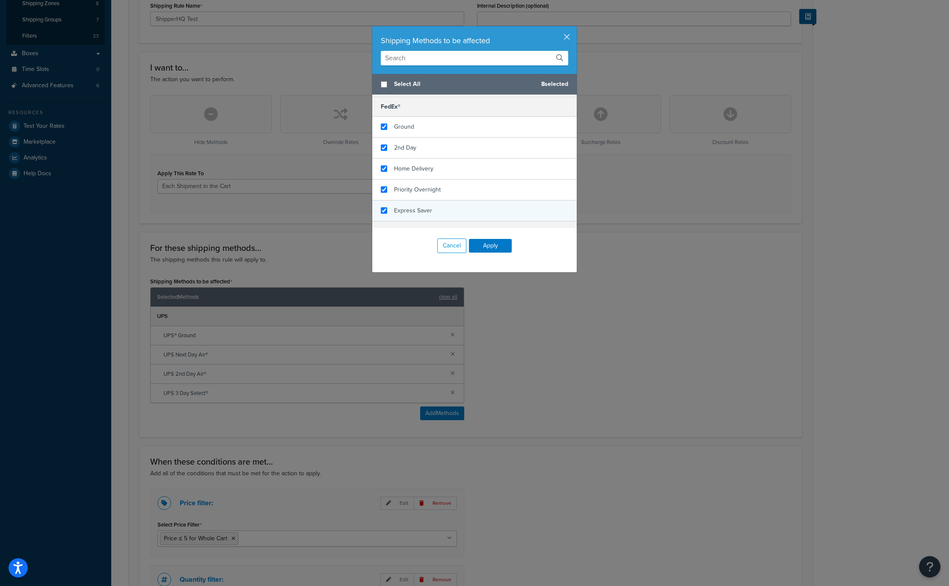
click at [387, 211] on div "Express Saver" at bounding box center [474, 211] width 204 height 21
click at [488, 246] on button "Apply" at bounding box center [490, 246] width 43 height 14
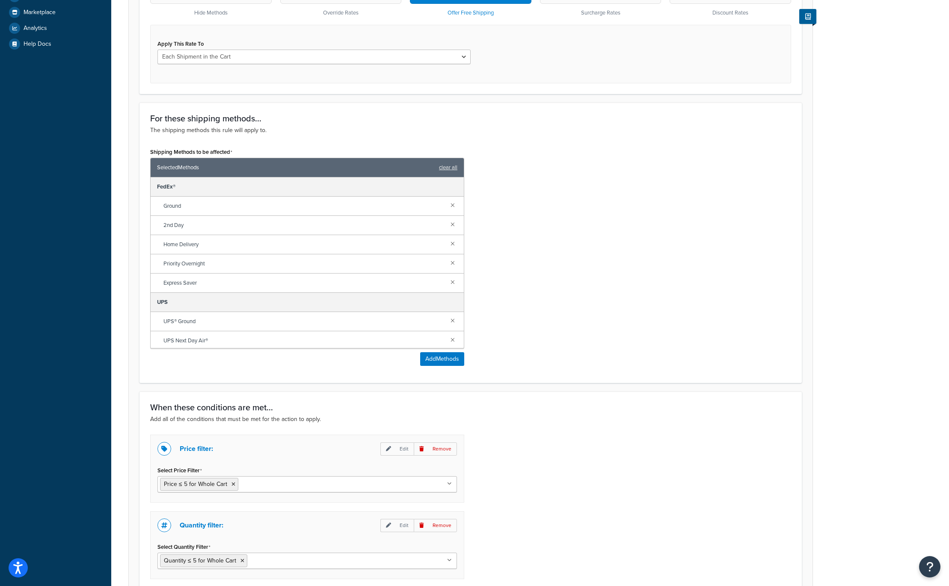
scroll to position [422, 0]
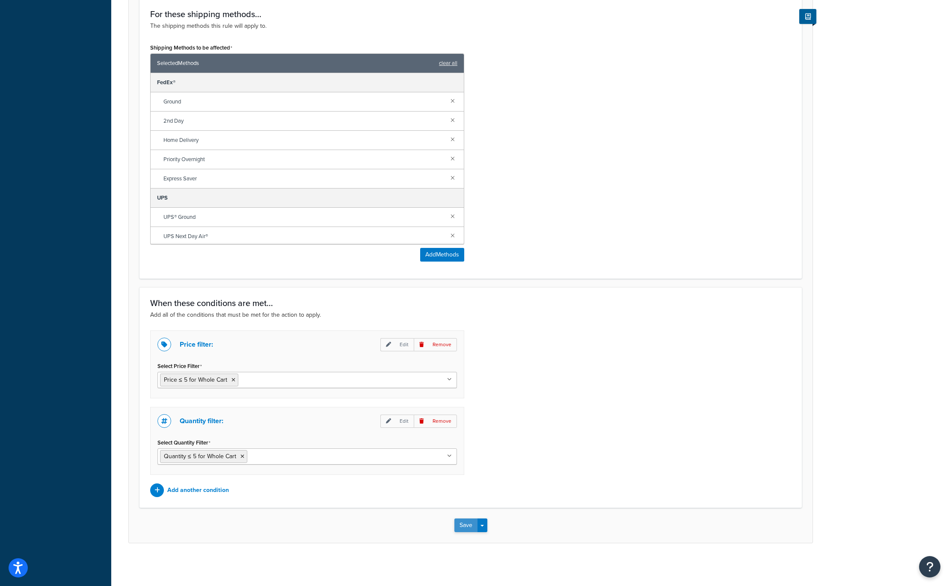
click at [470, 525] on button "Save" at bounding box center [465, 526] width 23 height 14
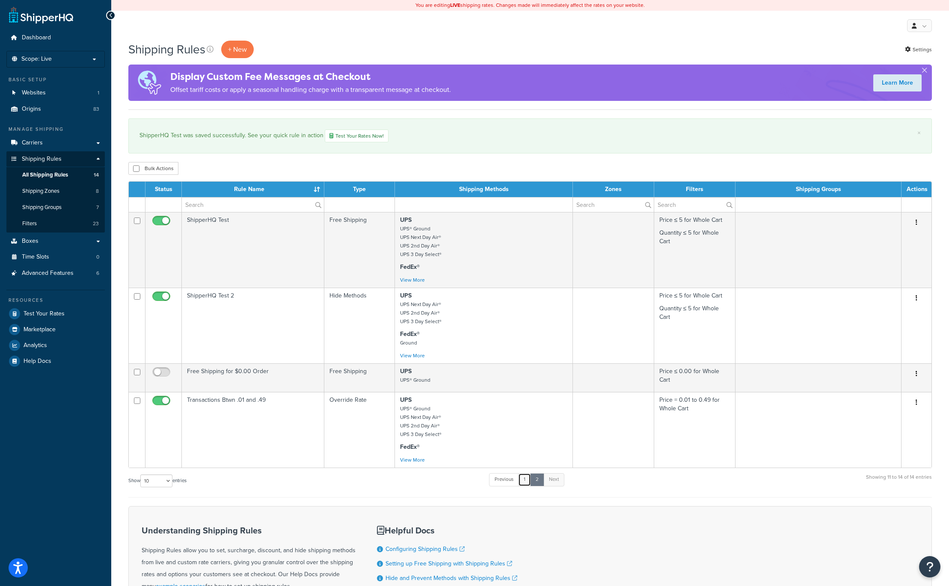
click at [525, 482] on link "1" at bounding box center [524, 479] width 13 height 13
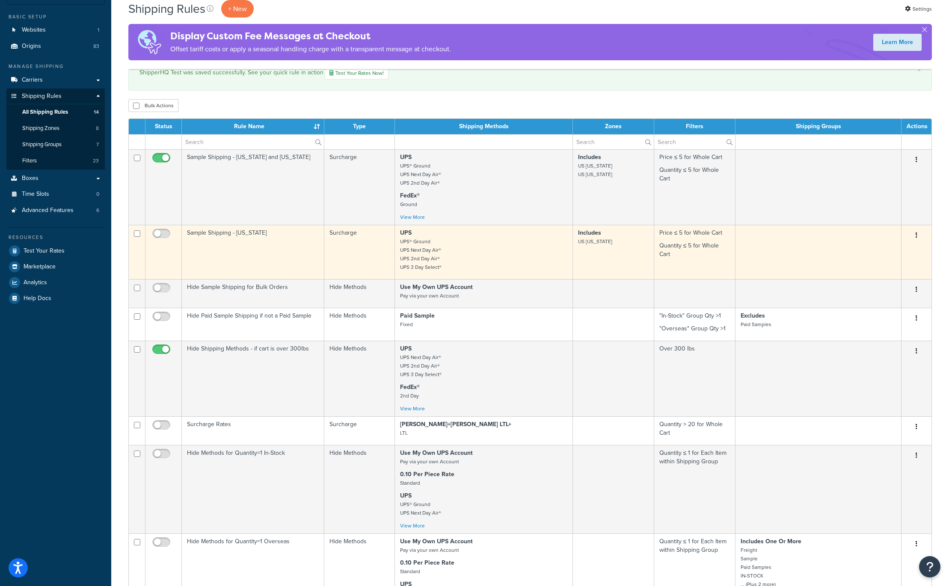
scroll to position [57, 0]
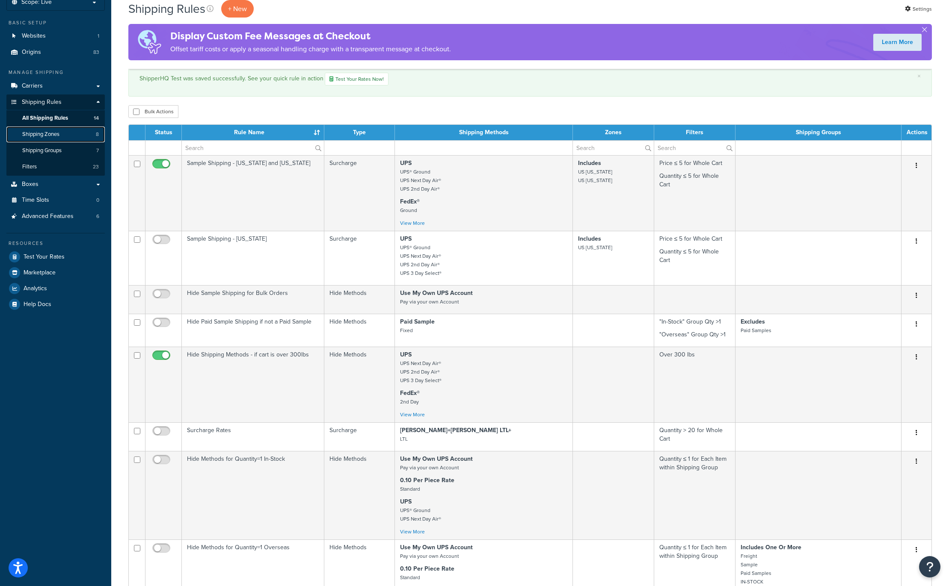
click at [52, 136] on span "Shipping Zones" at bounding box center [40, 134] width 37 height 7
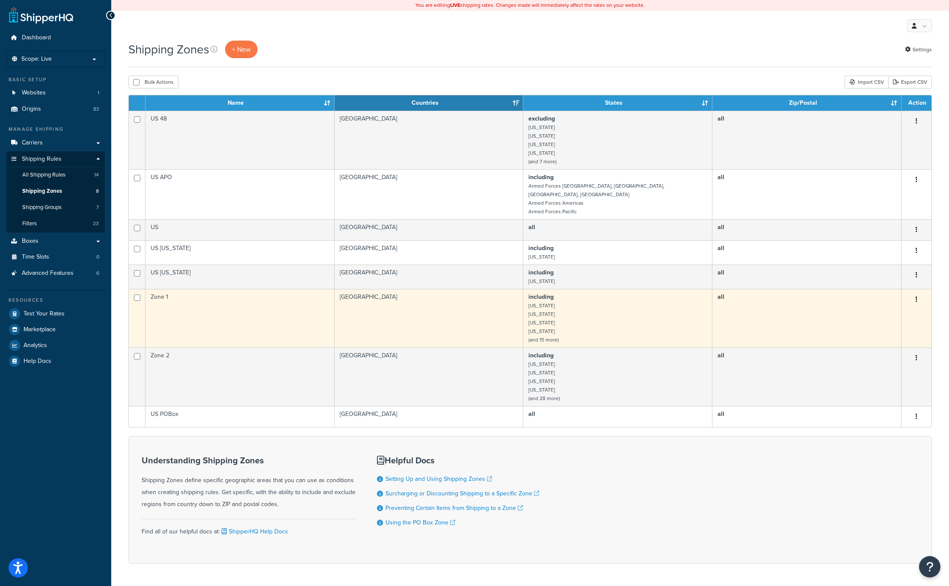
scroll to position [21, 0]
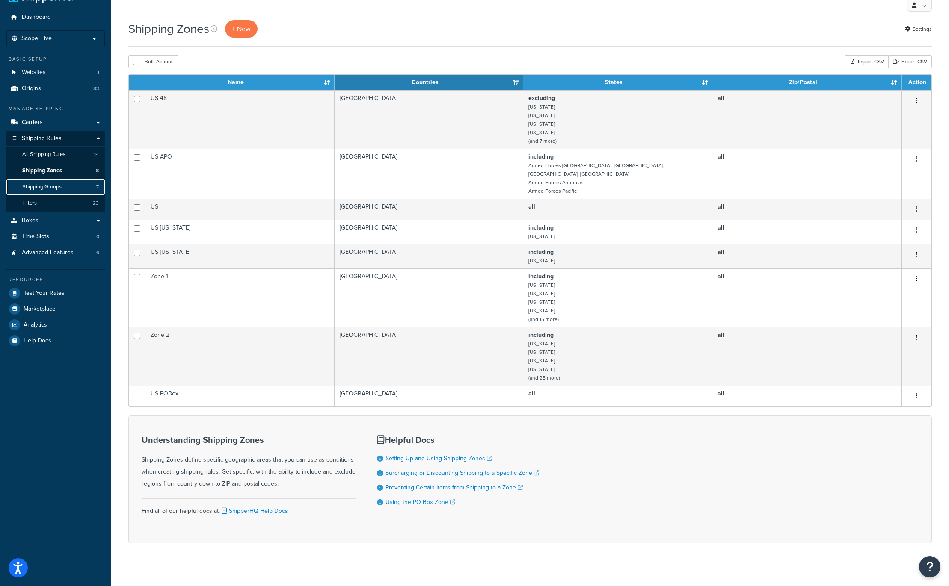
click at [42, 184] on span "Shipping Groups" at bounding box center [41, 186] width 39 height 7
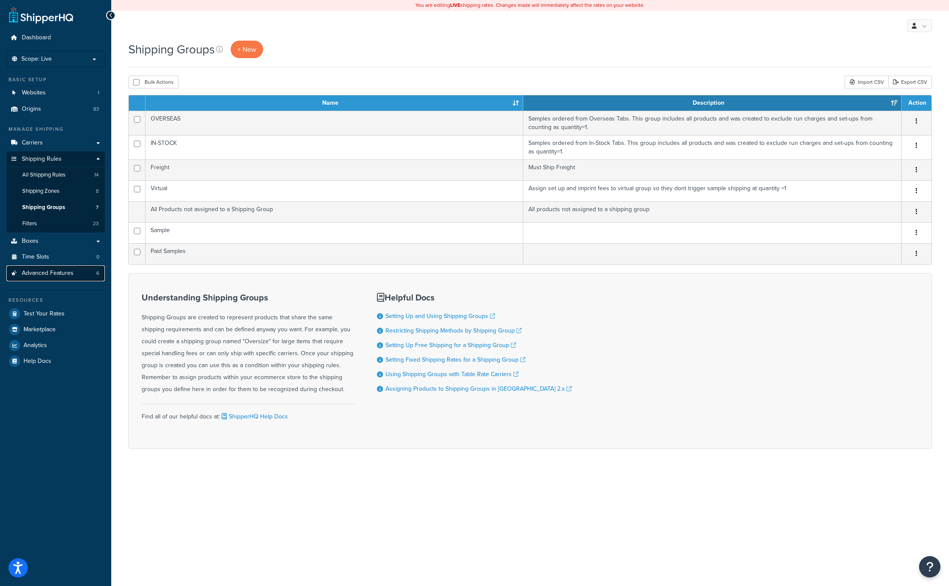
click at [56, 274] on span "Advanced Features" at bounding box center [48, 273] width 52 height 7
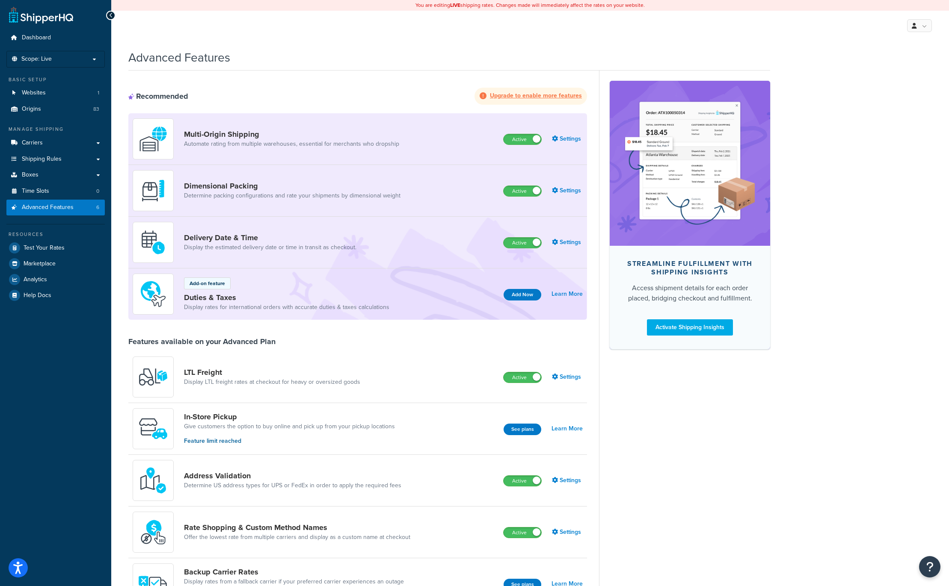
click at [292, 22] on div "My Profile Billing Global Settings Contact Us Logout" at bounding box center [529, 26] width 837 height 30
click at [24, 139] on span "Carriers" at bounding box center [32, 142] width 21 height 7
click at [99, 141] on link "Carriers" at bounding box center [55, 143] width 98 height 16
